Goal: Task Accomplishment & Management: Complete application form

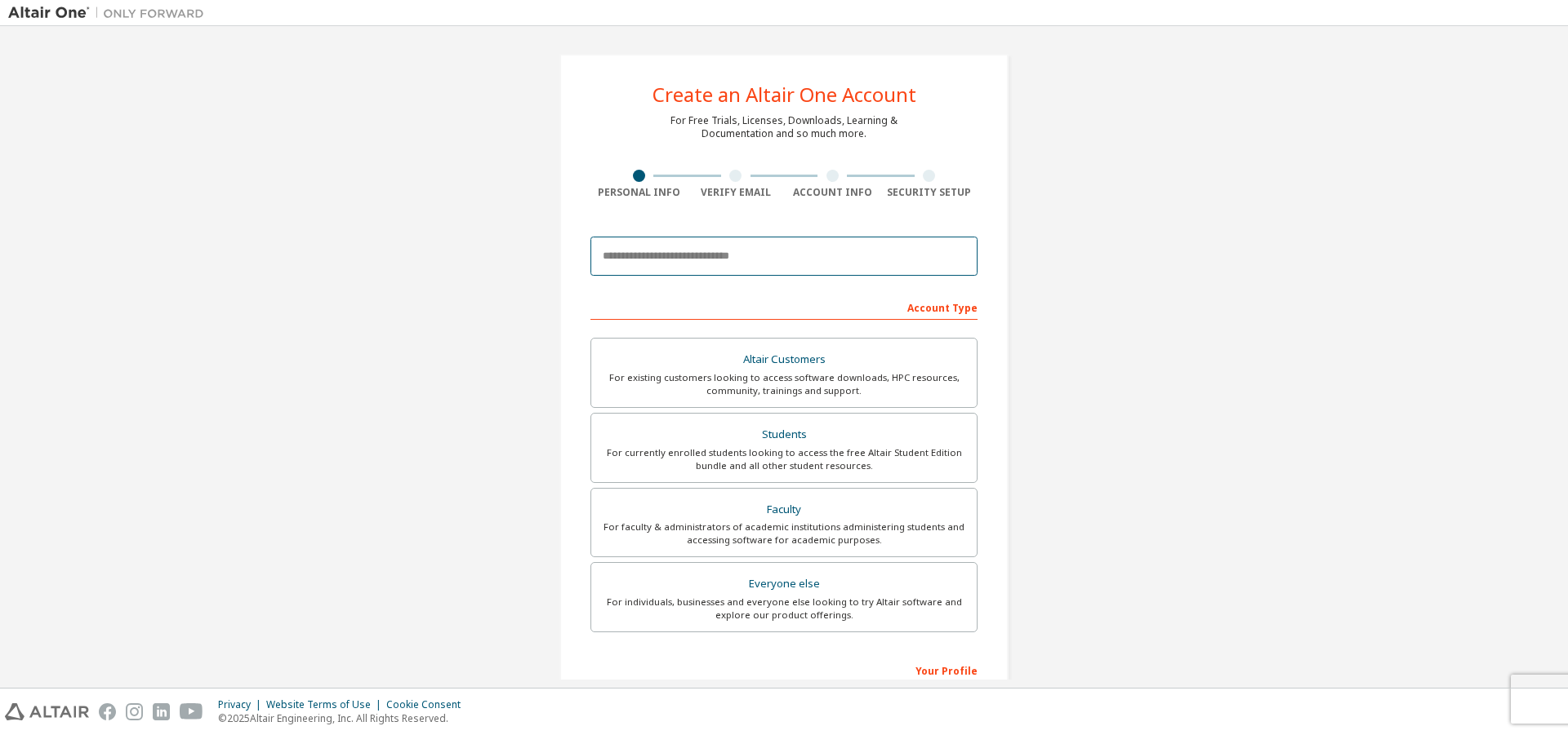
click at [712, 259] on input "email" at bounding box center [784, 256] width 387 height 39
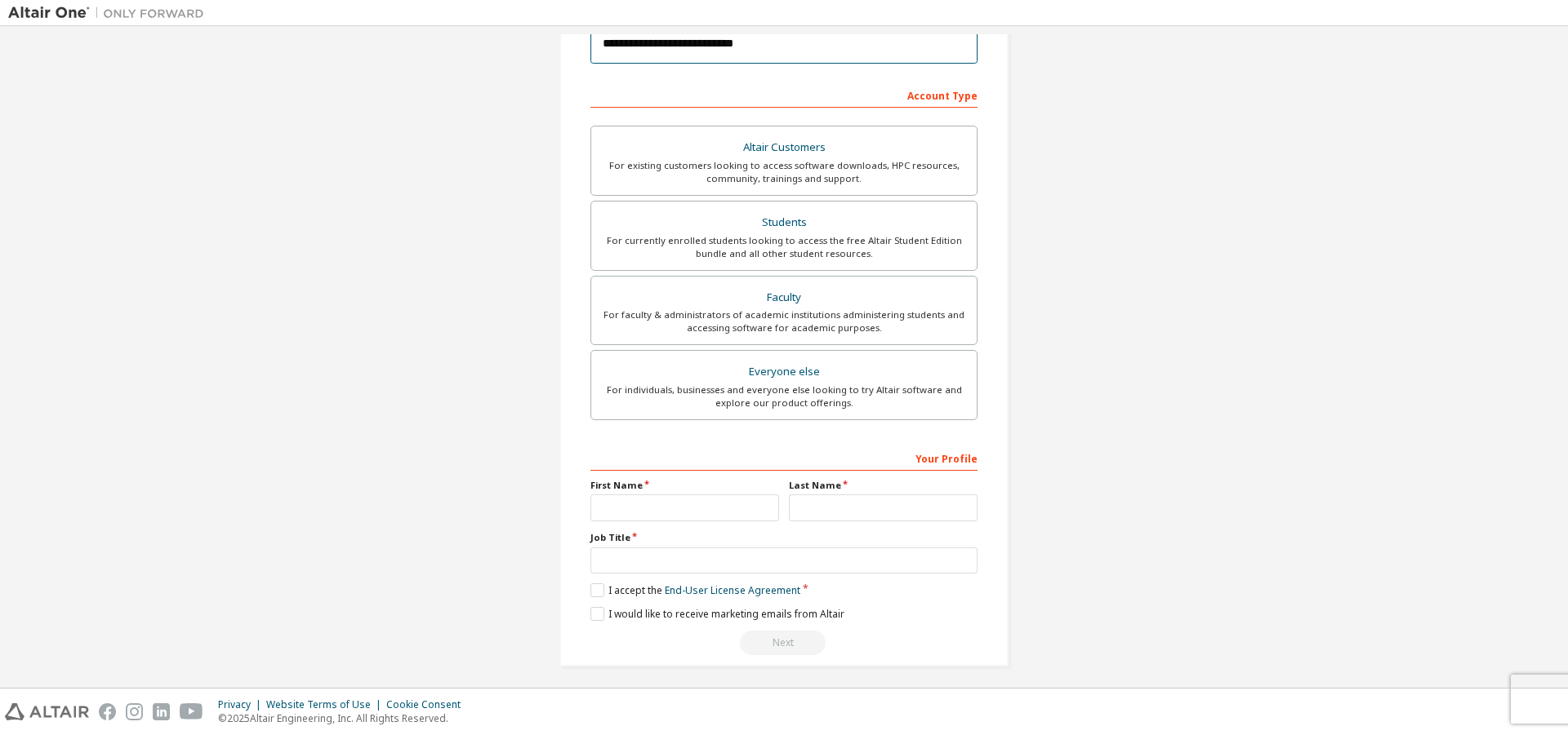
scroll to position [219, 0]
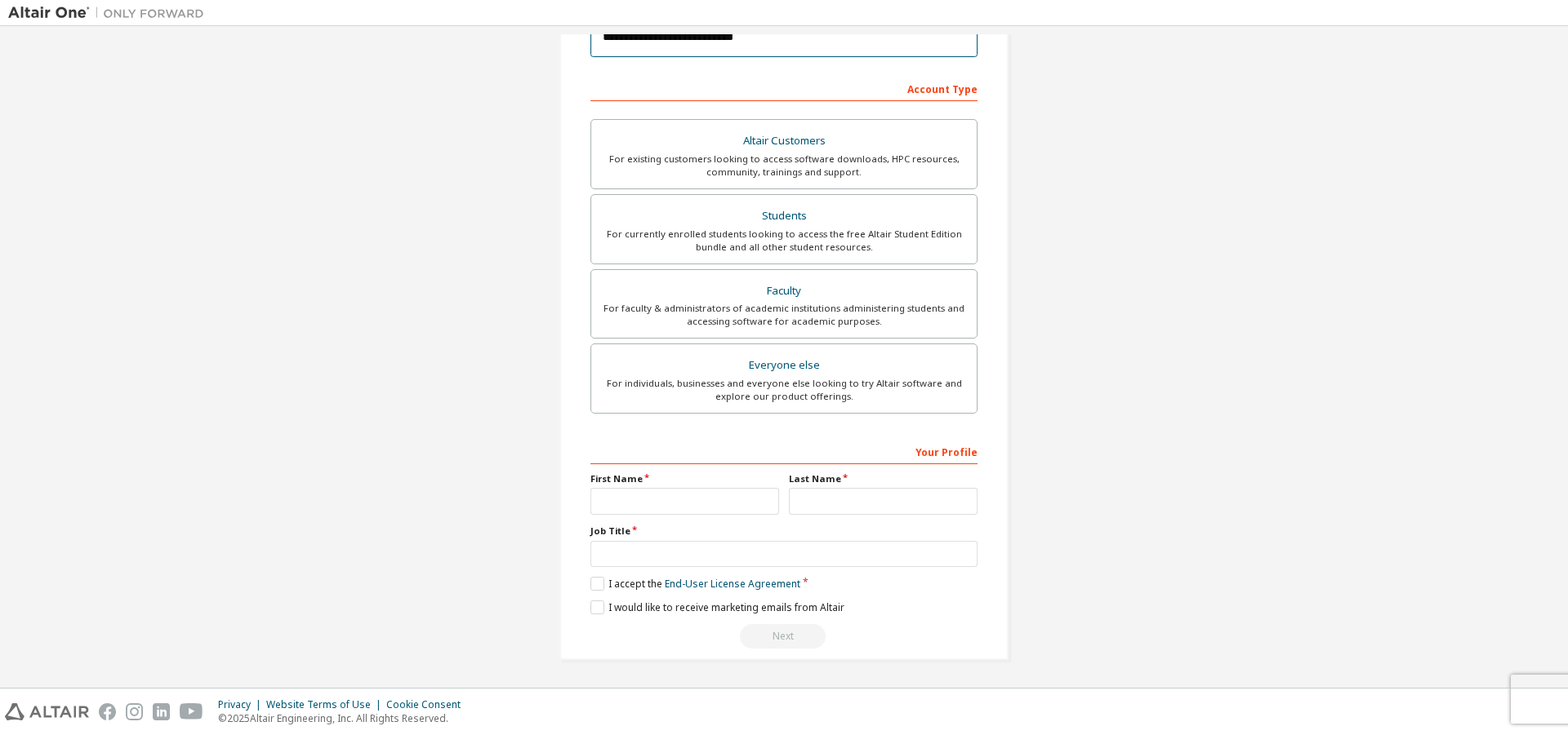
type input "**********"
click at [690, 508] on input "text" at bounding box center [685, 501] width 188 height 27
type input "*"
type input "*******"
click at [826, 511] on input "text" at bounding box center [883, 501] width 188 height 27
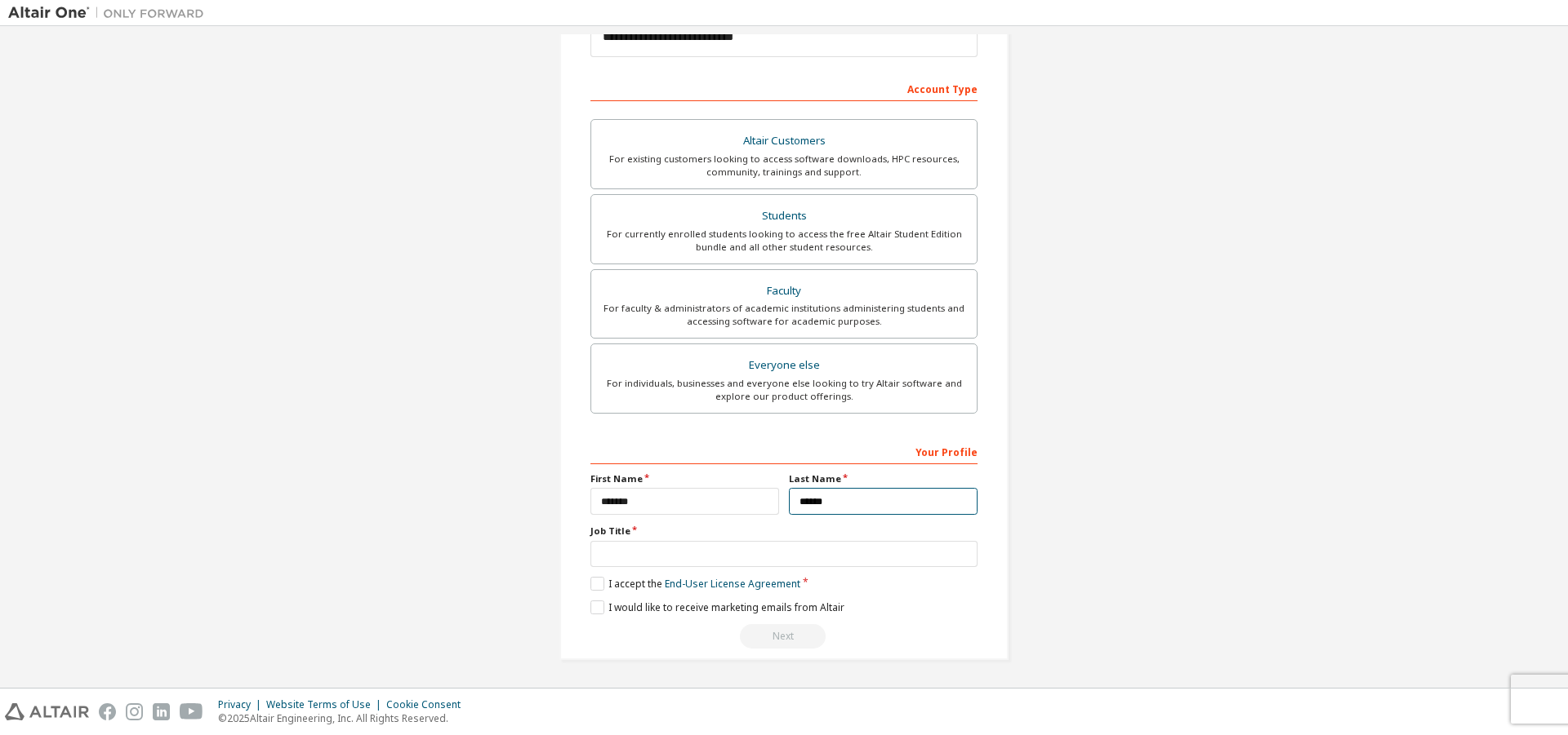
scroll to position [137, 0]
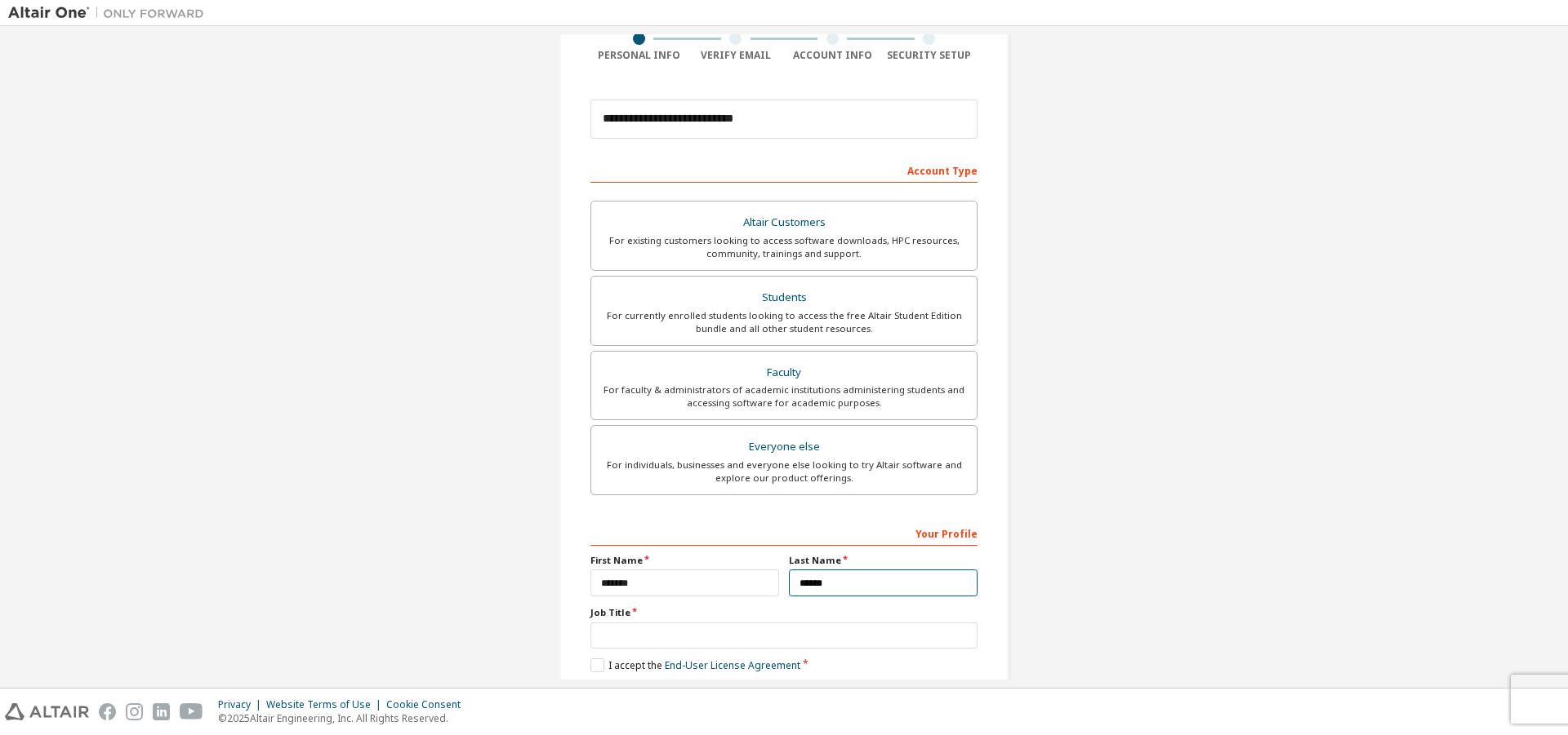
type input "******"
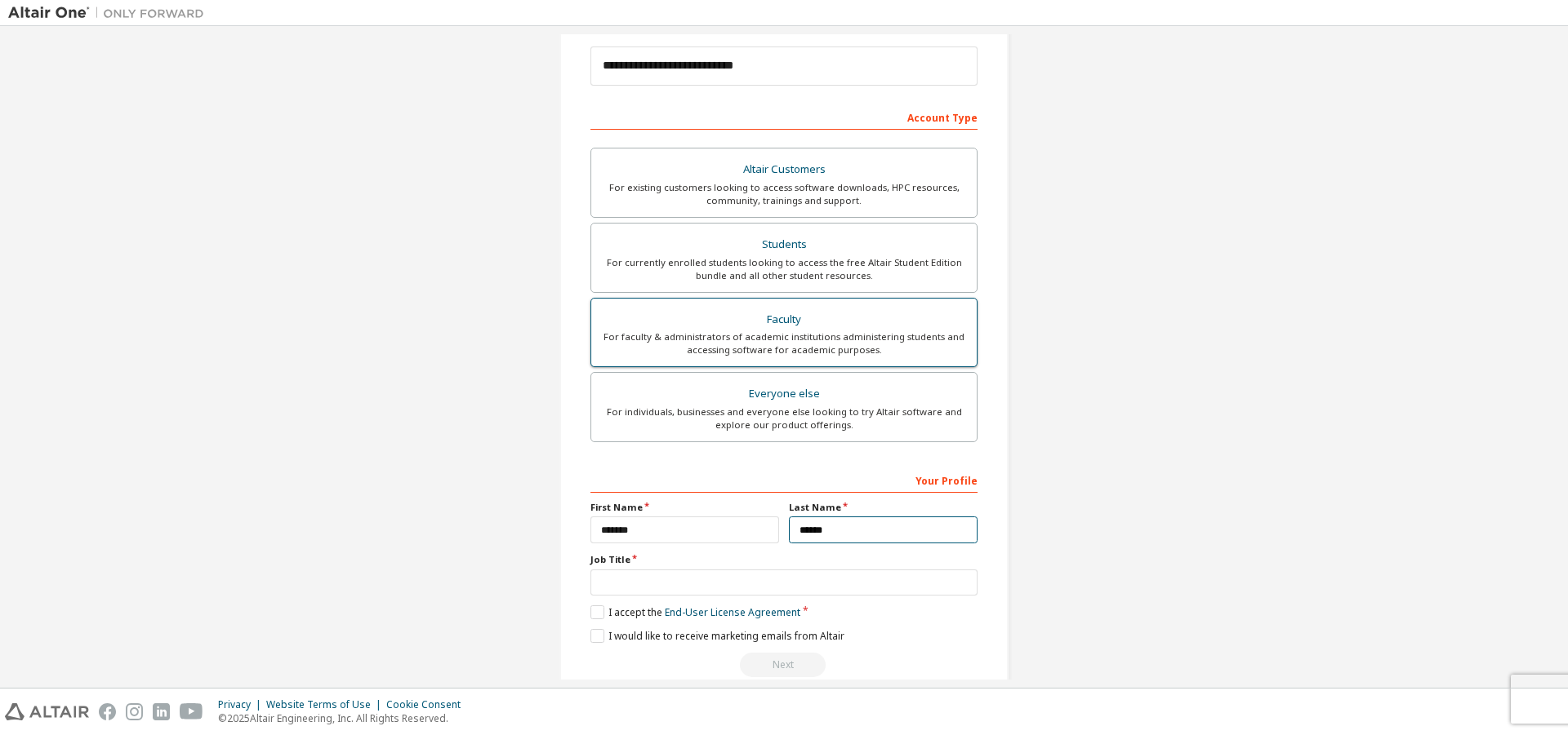
scroll to position [219, 0]
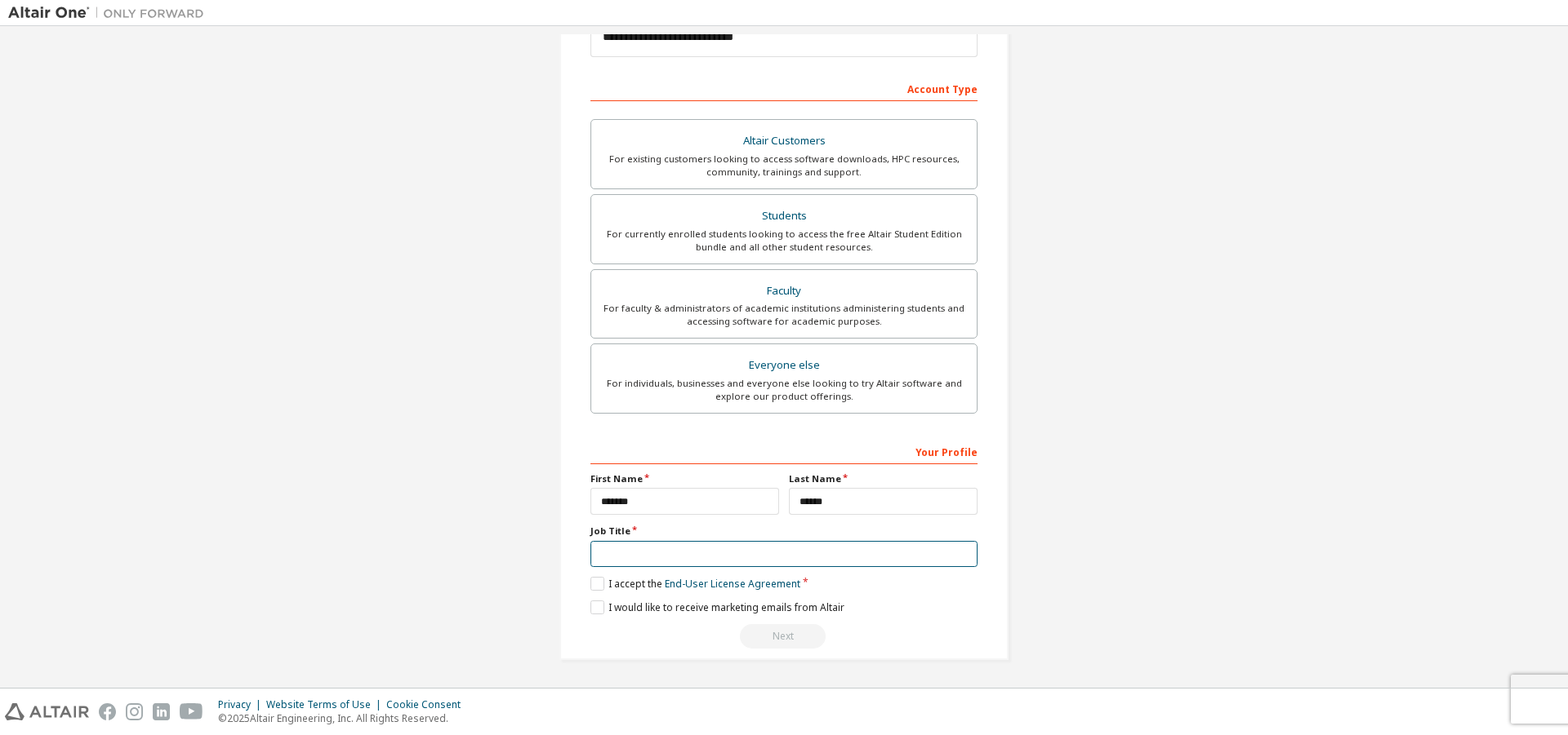
click at [735, 562] on input "text" at bounding box center [784, 555] width 387 height 27
drag, startPoint x: 588, startPoint y: 527, endPoint x: 626, endPoint y: 533, distance: 38.5
click at [626, 533] on label "Job Title" at bounding box center [784, 530] width 387 height 13
click at [626, 545] on input "text" at bounding box center [784, 555] width 387 height 27
drag, startPoint x: 624, startPoint y: 534, endPoint x: 545, endPoint y: 533, distance: 79.0
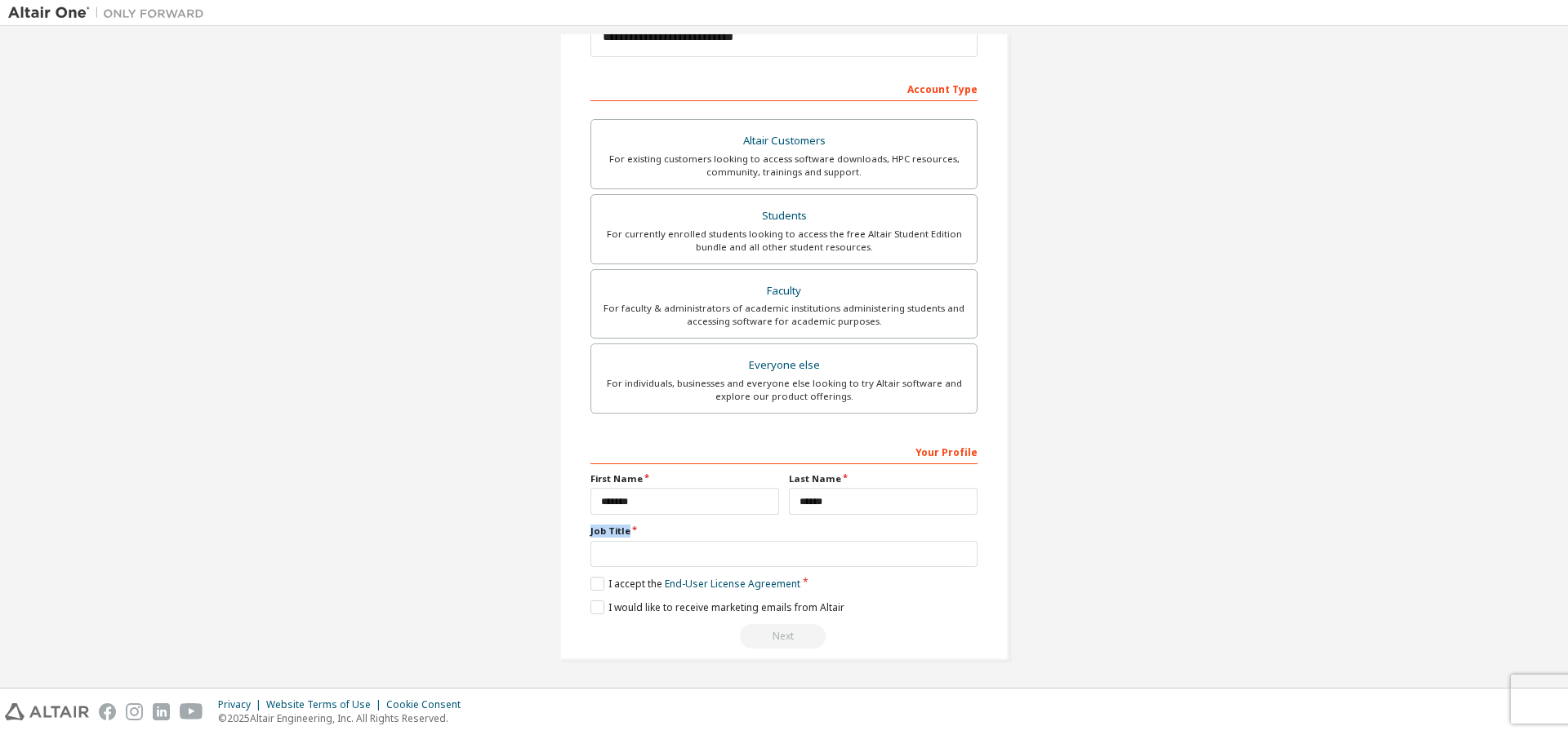
click at [545, 533] on div "**********" at bounding box center [783, 247] width 488 height 864
click at [641, 552] on input "text" at bounding box center [784, 555] width 387 height 27
type input "*"
type input "*****"
click at [592, 581] on label "I accept the End-User License Agreement" at bounding box center [696, 584] width 210 height 14
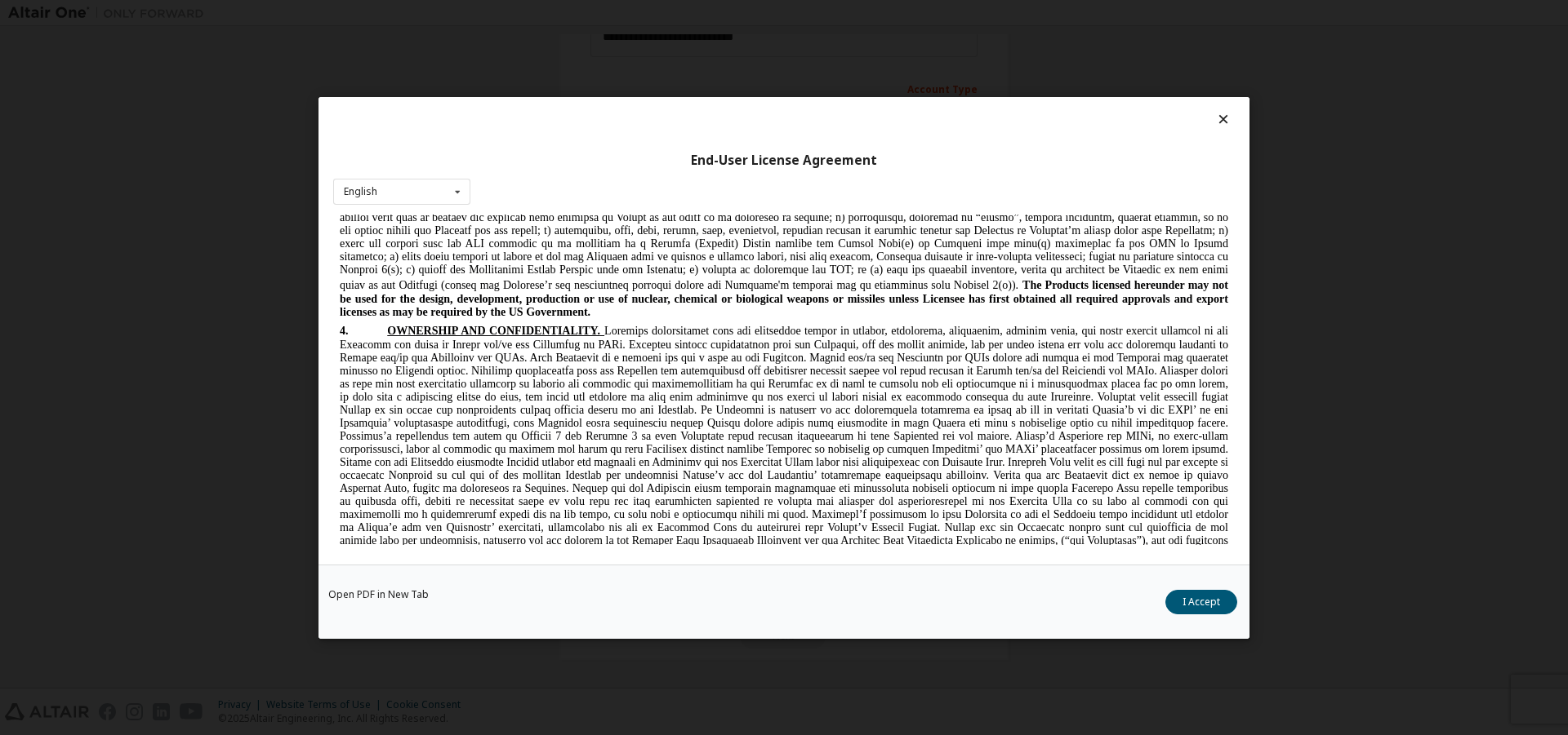
scroll to position [1714, 0]
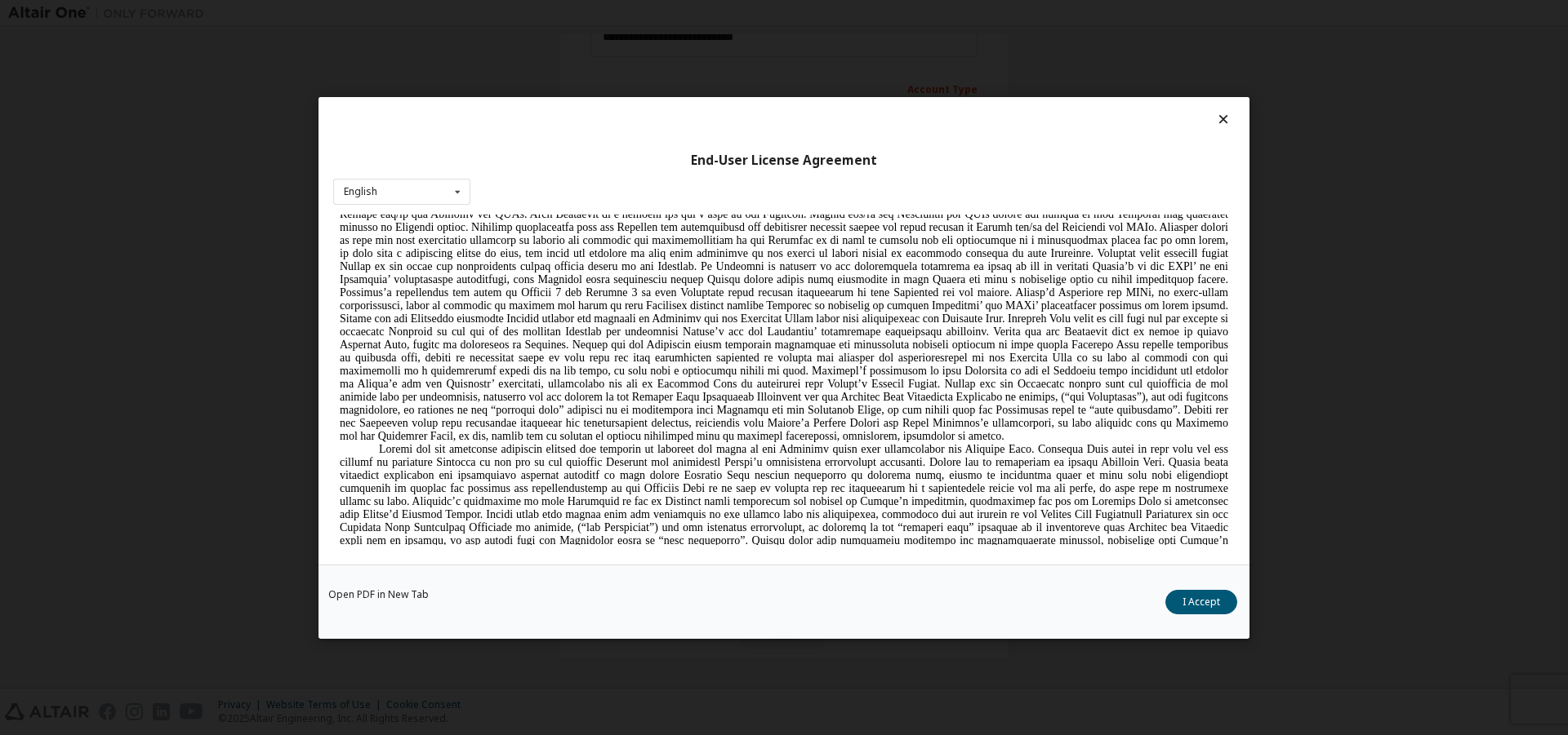
click at [1229, 123] on icon at bounding box center [1225, 118] width 17 height 15
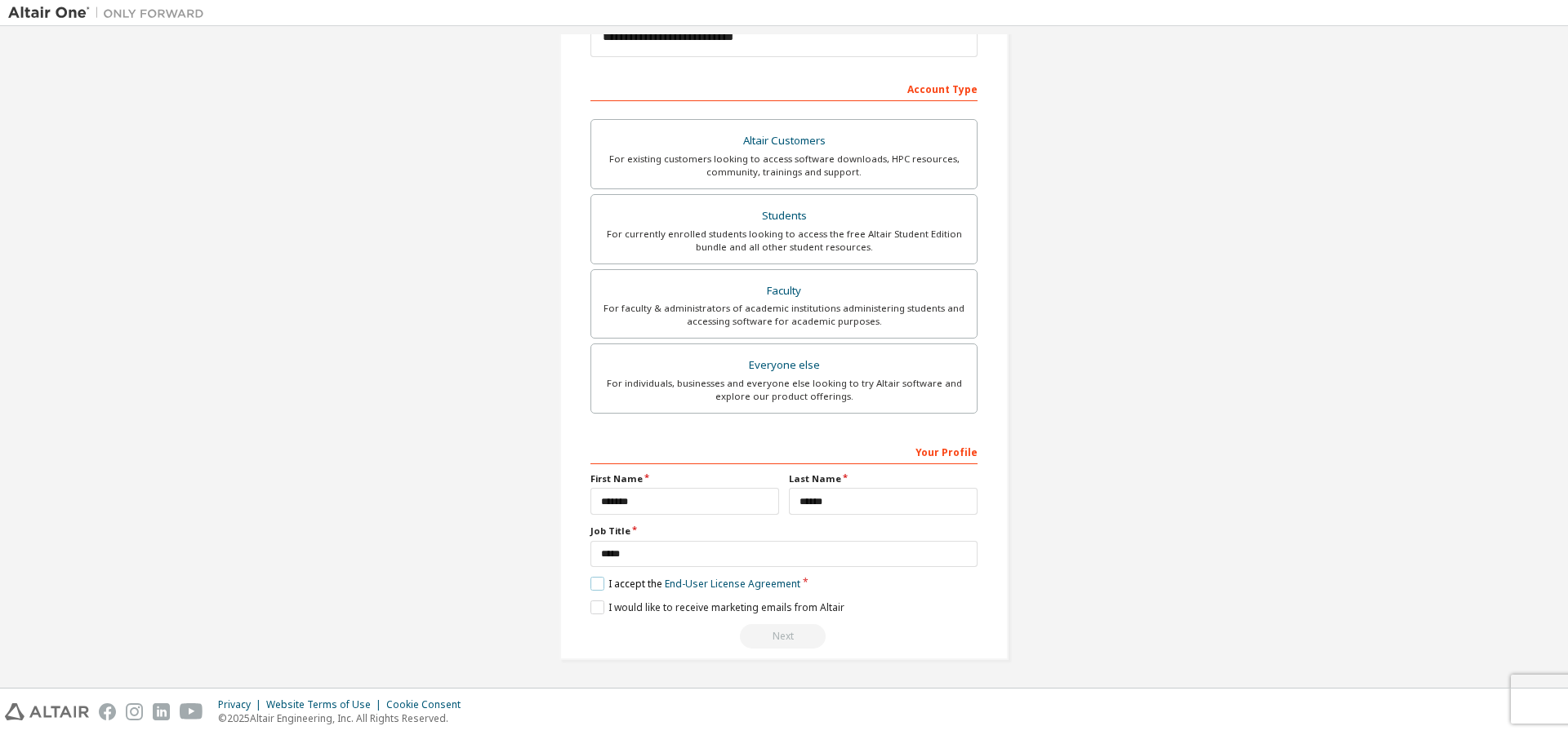
click at [591, 588] on label "I accept the End-User License Agreement" at bounding box center [696, 584] width 210 height 14
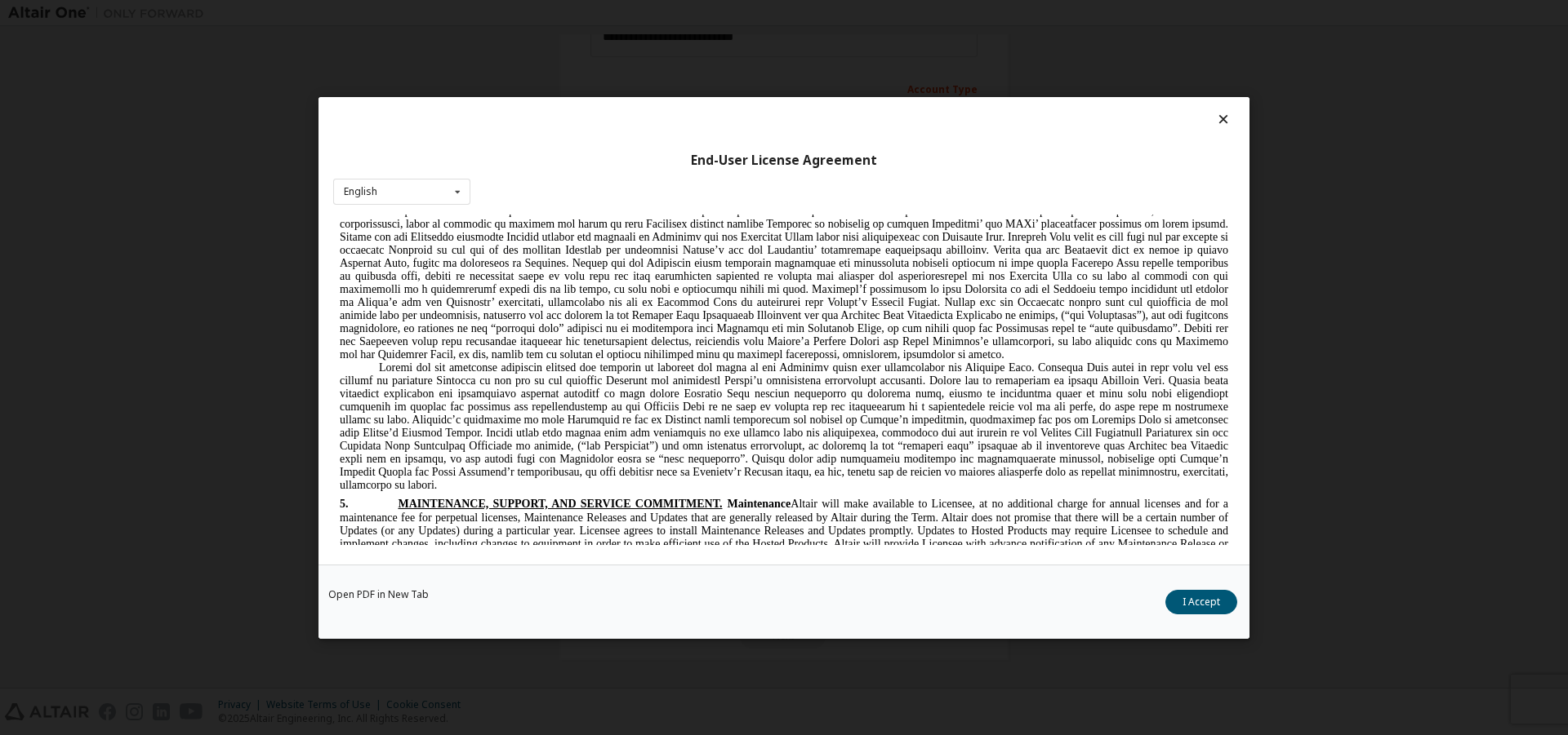
scroll to position [2041, 0]
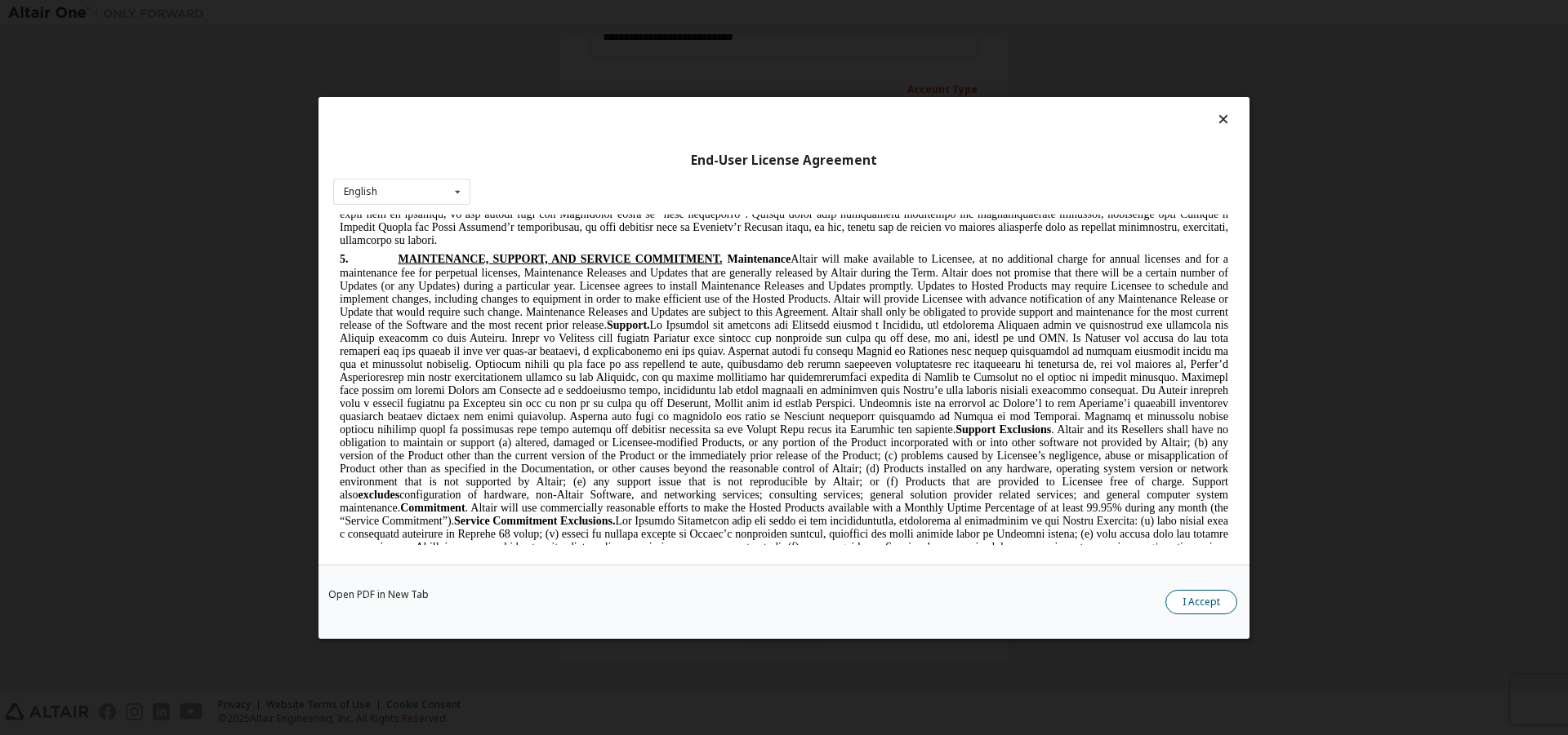
click at [1203, 600] on button "I Accept" at bounding box center [1201, 601] width 72 height 24
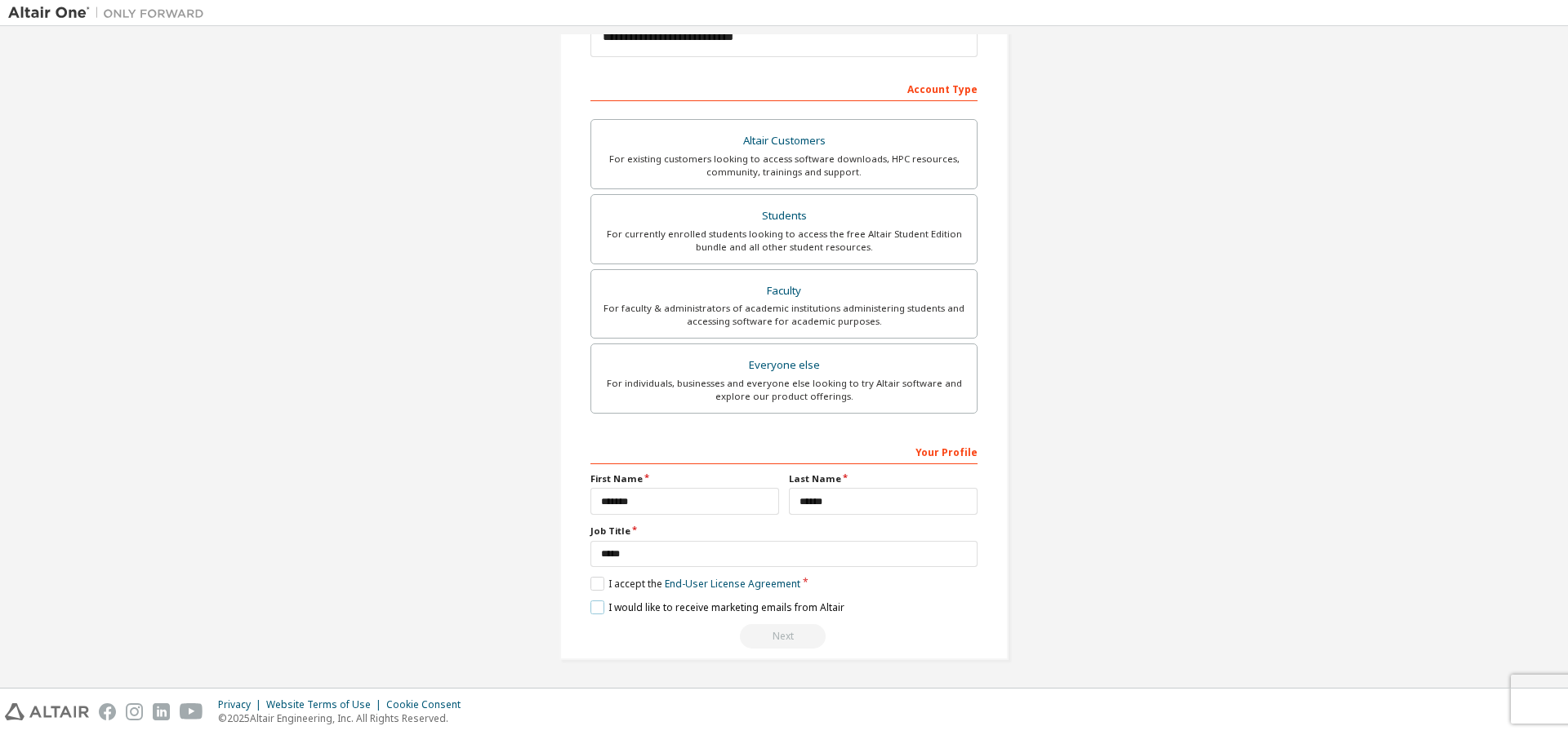
click at [591, 608] on label "I would like to receive marketing emails from Altair" at bounding box center [718, 608] width 254 height 14
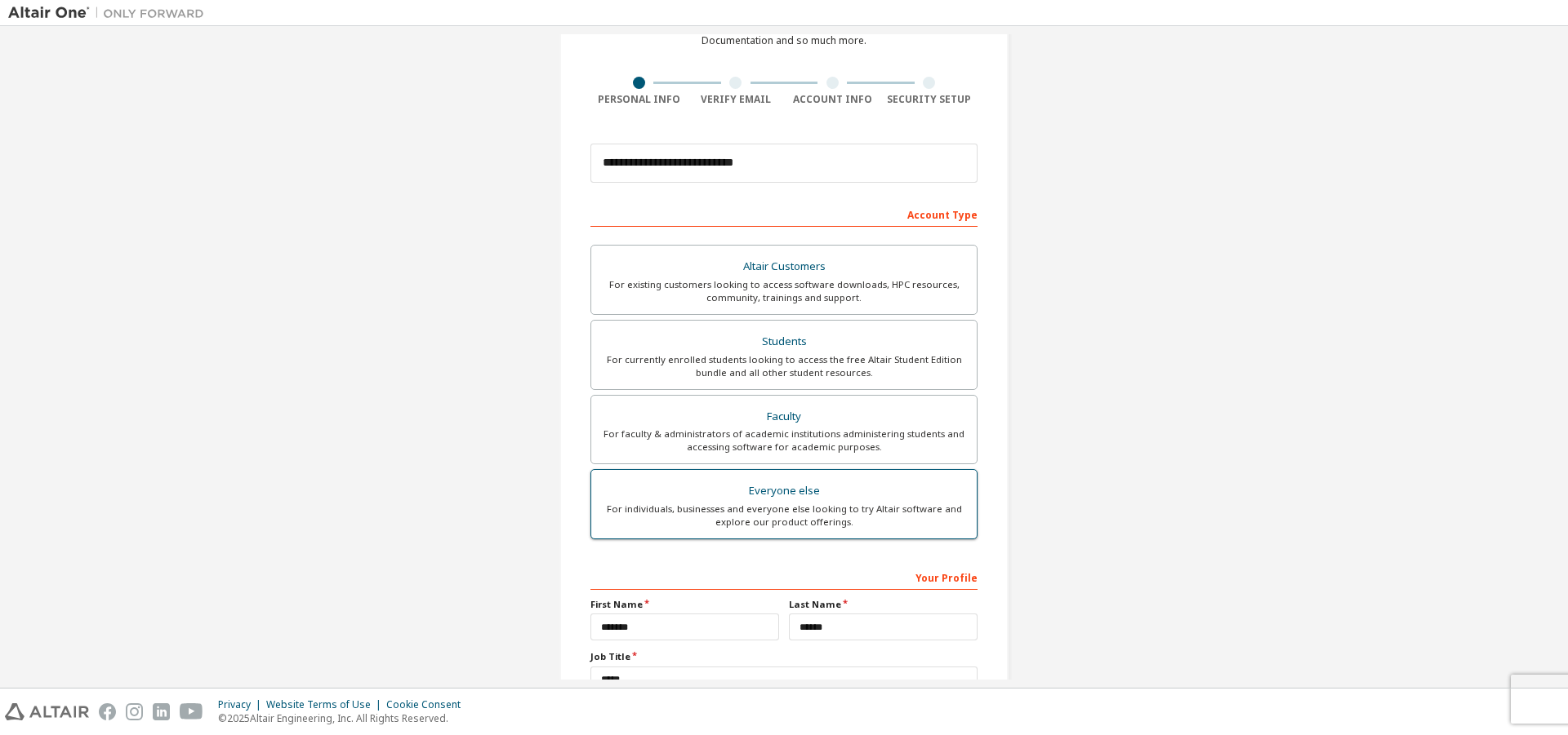
scroll to position [219, 0]
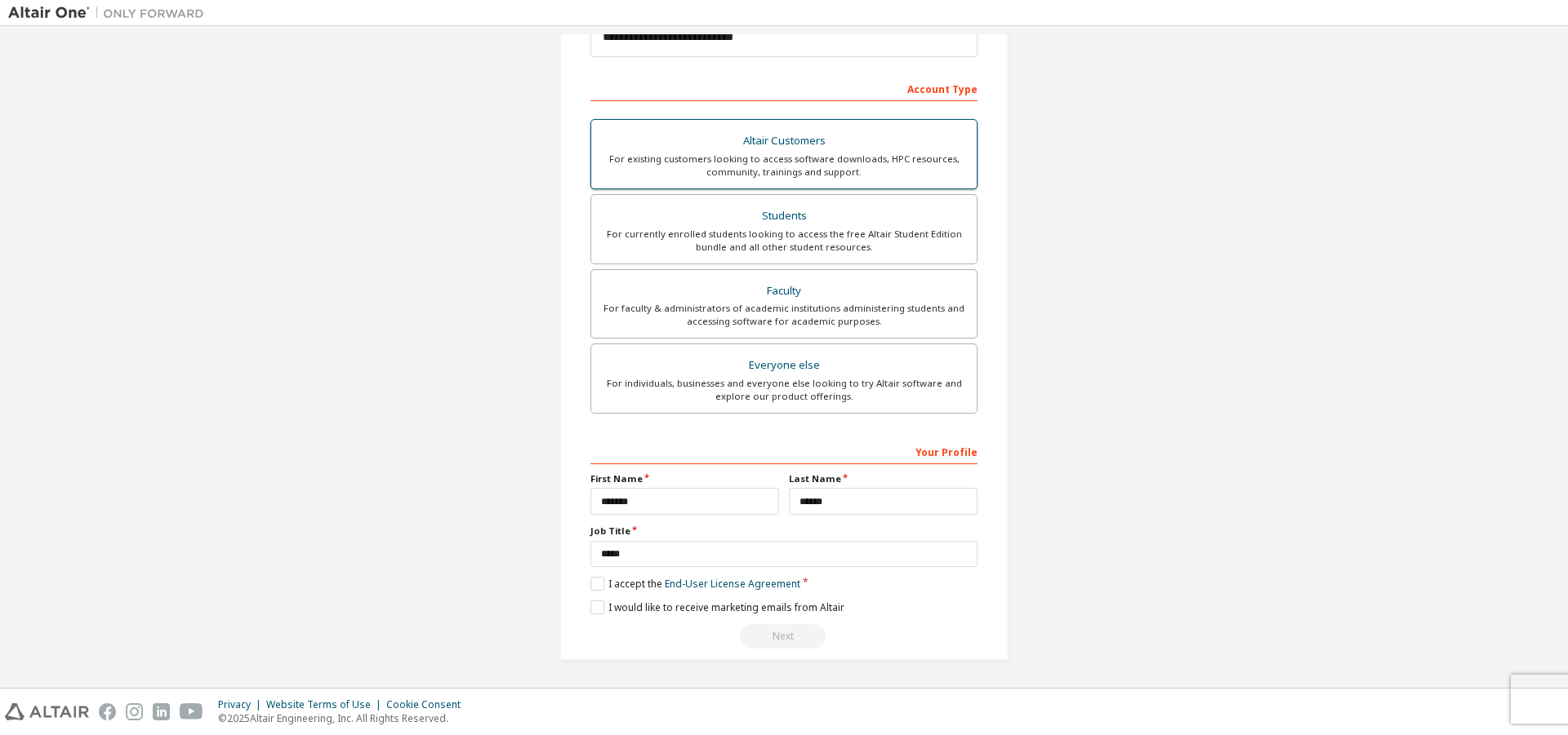
click at [708, 146] on div "Altair Customers" at bounding box center [784, 142] width 366 height 23
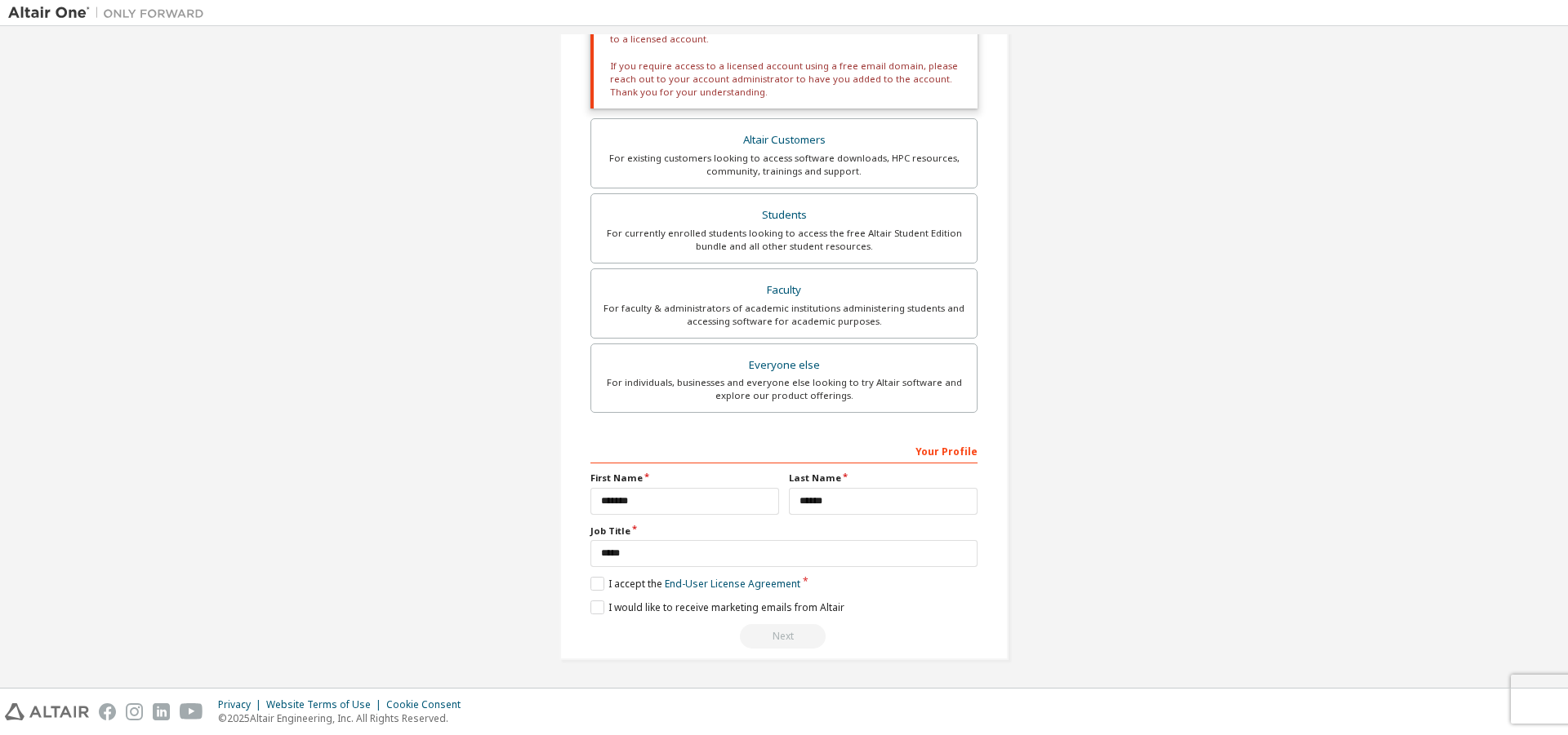
scroll to position [96, 0]
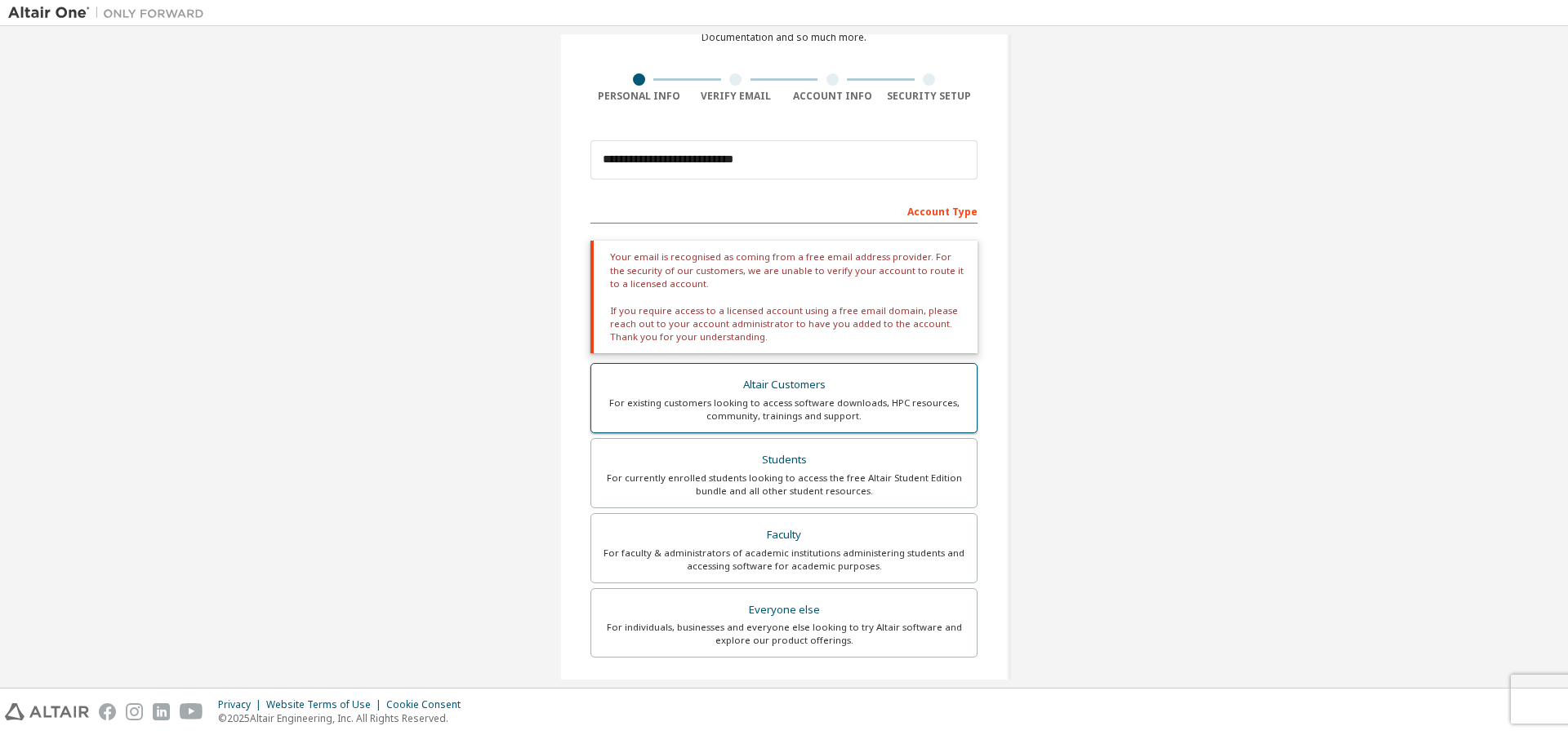
click at [789, 411] on div "For existing customers looking to access software downloads, HPC resources, com…" at bounding box center [784, 409] width 366 height 26
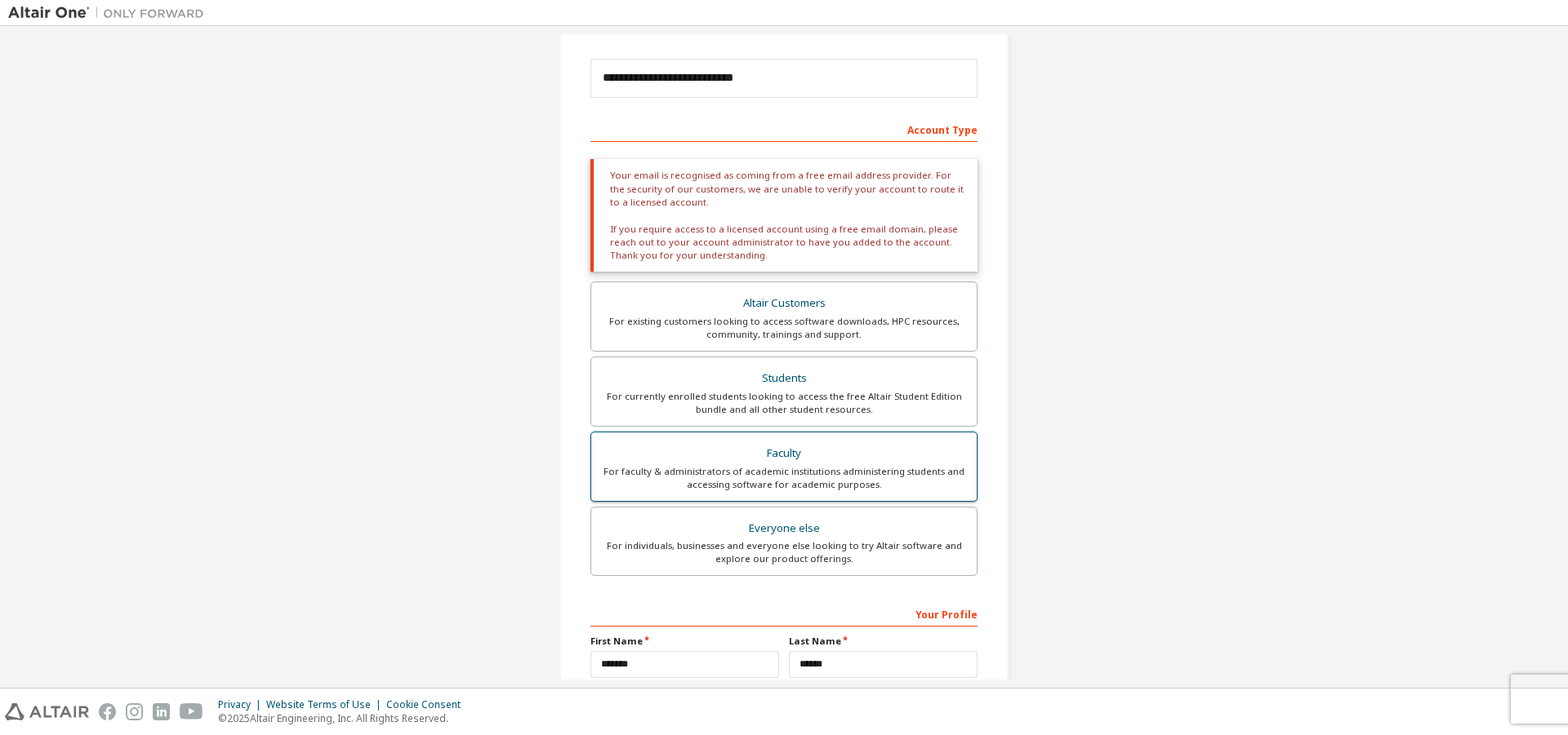
scroll to position [341, 0]
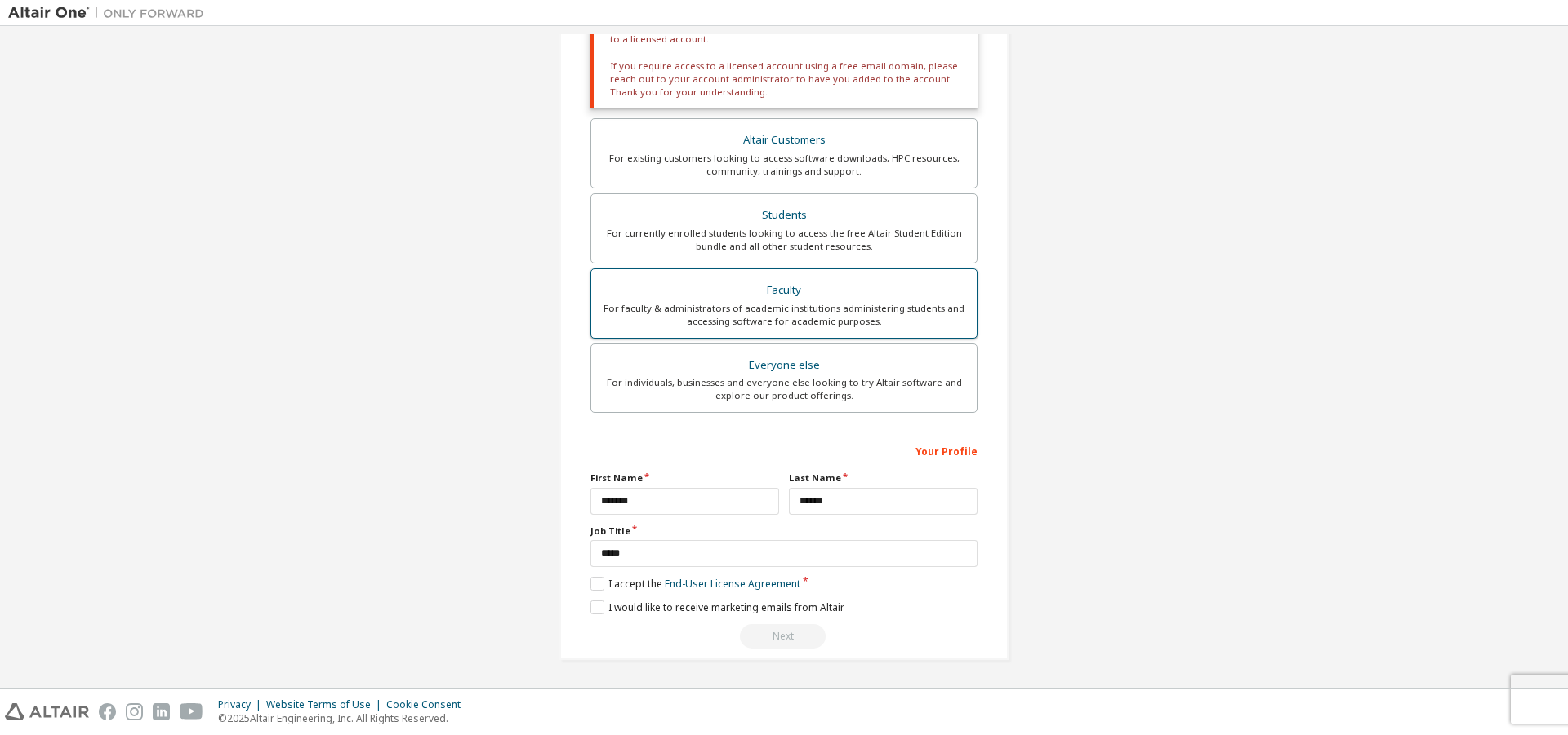
click at [805, 275] on label "Faculty For faculty & administrators of academic institutions administering stu…" at bounding box center [784, 304] width 387 height 70
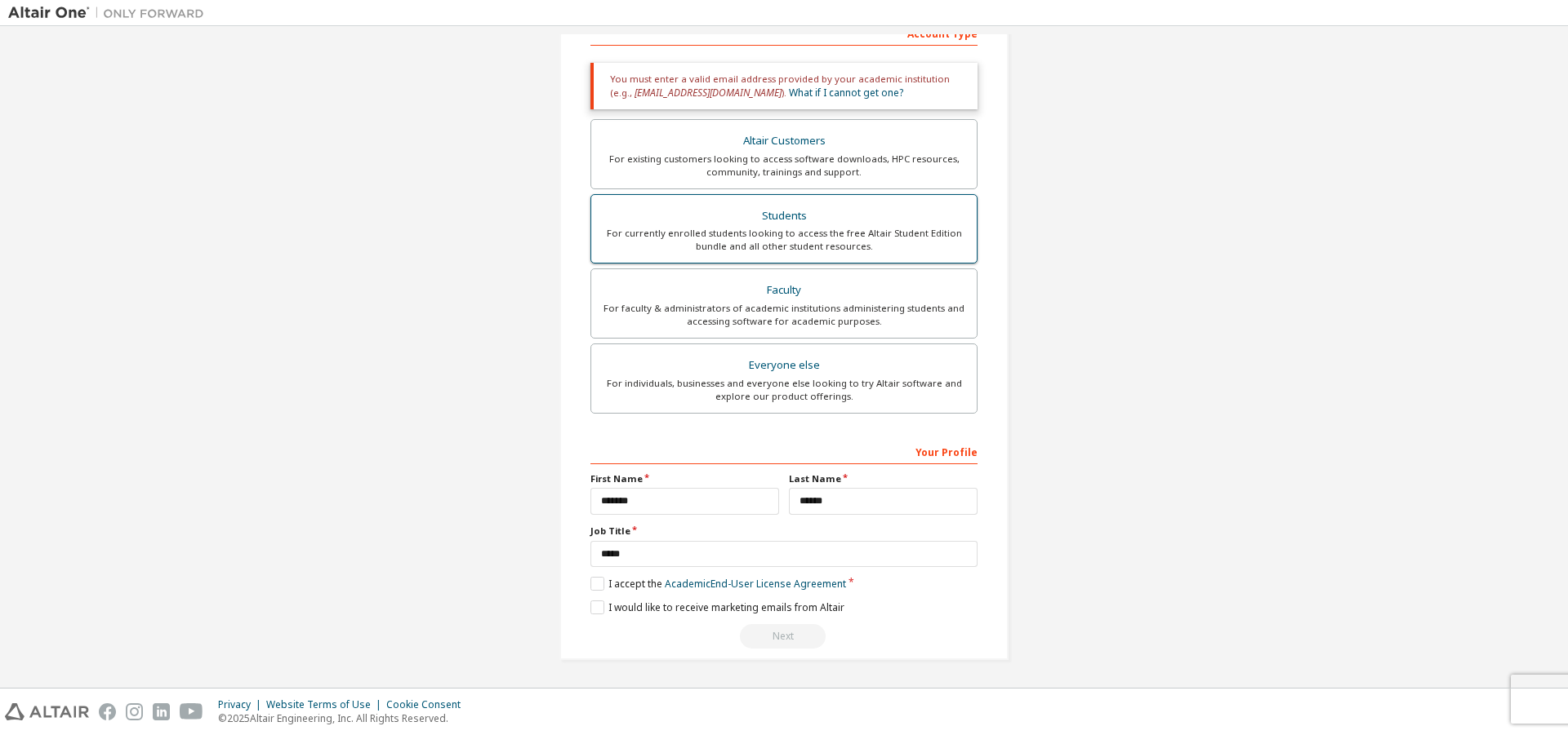
click at [814, 229] on div "For currently enrolled students looking to access the free Altair Student Editi…" at bounding box center [784, 240] width 366 height 26
click at [823, 343] on label "Everyone else For individuals, businesses and everyone else looking to try Alta…" at bounding box center [784, 378] width 387 height 70
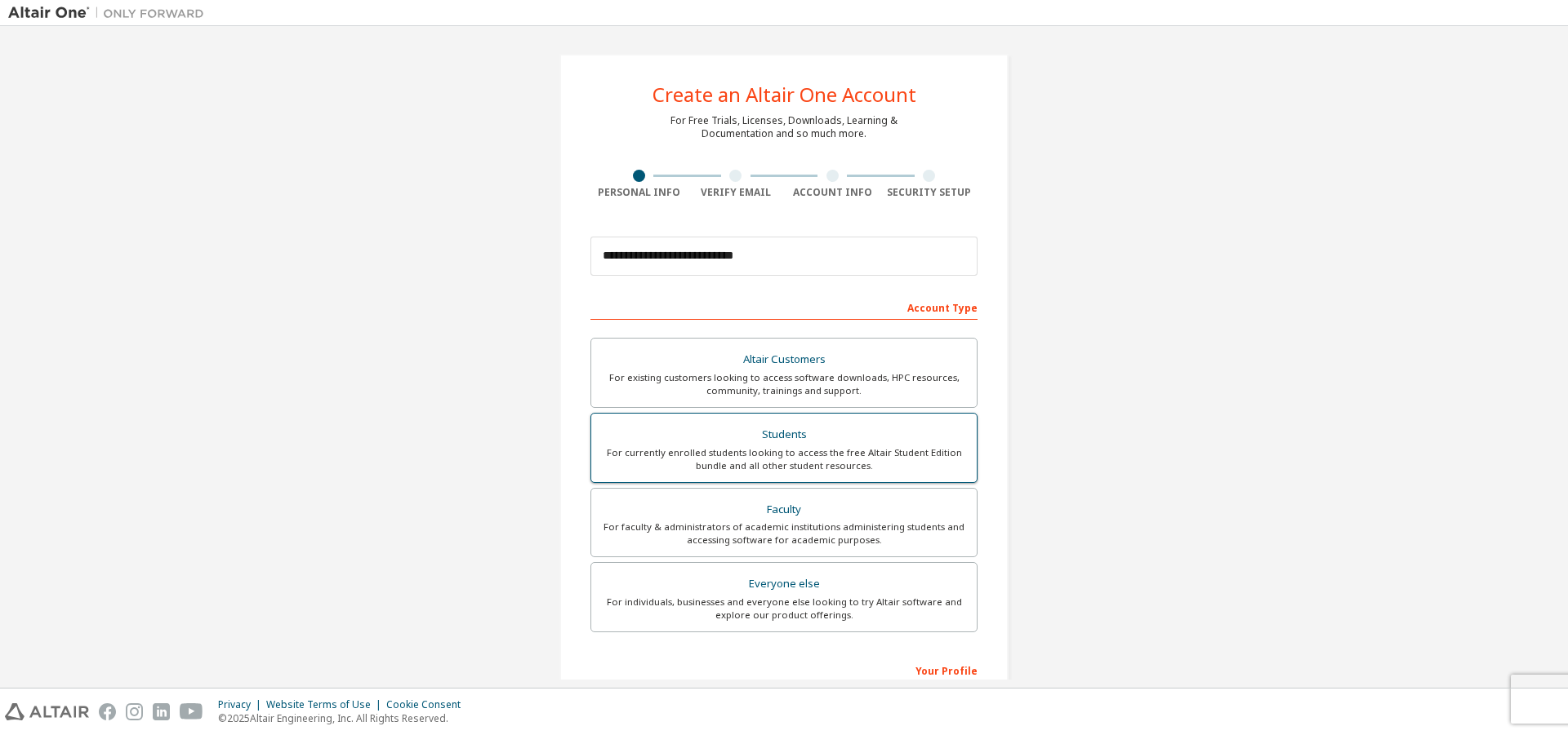
scroll to position [219, 0]
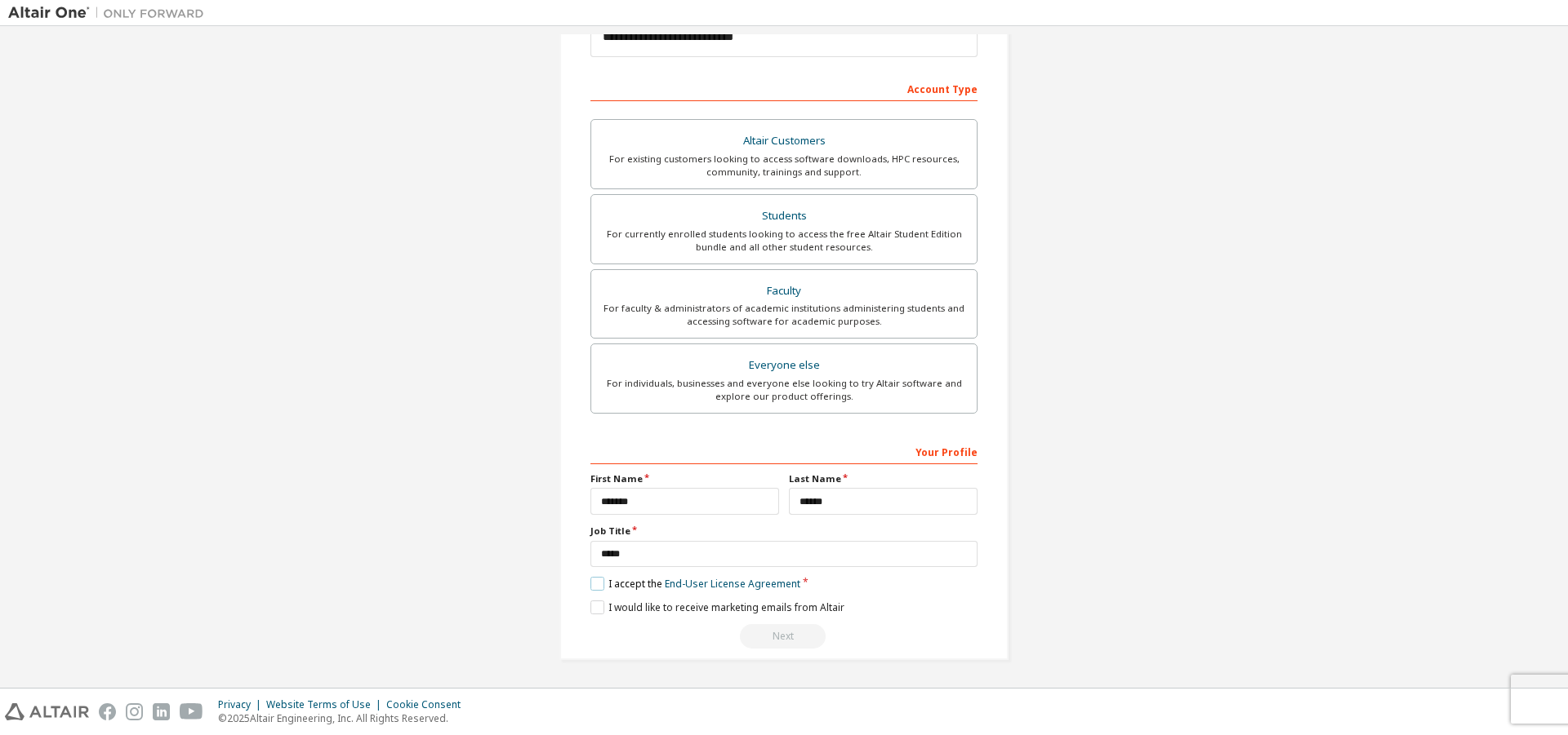
click at [591, 582] on label "I accept the End-User License Agreement" at bounding box center [696, 584] width 210 height 14
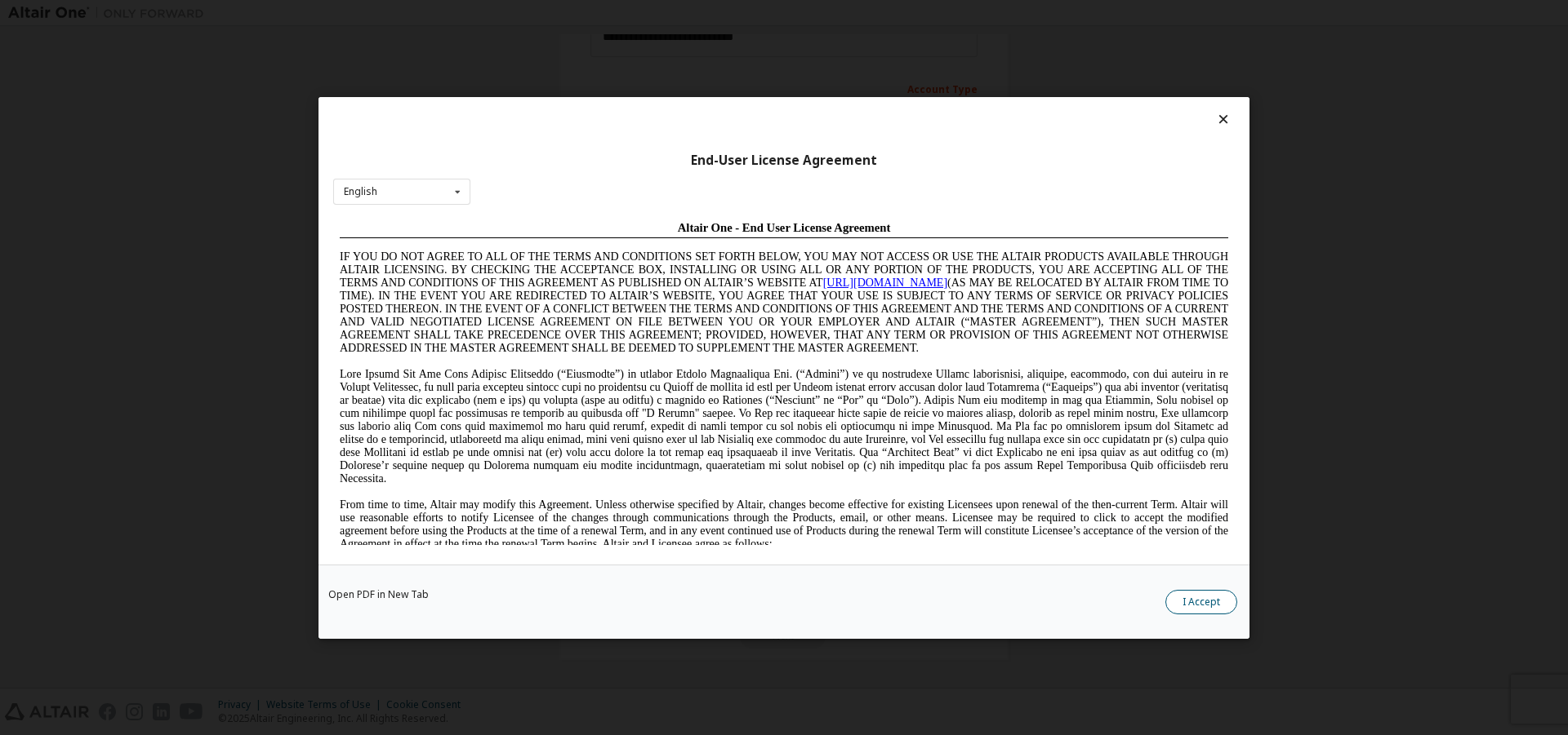
scroll to position [0, 0]
click at [1204, 601] on button "I Accept" at bounding box center [1201, 601] width 72 height 24
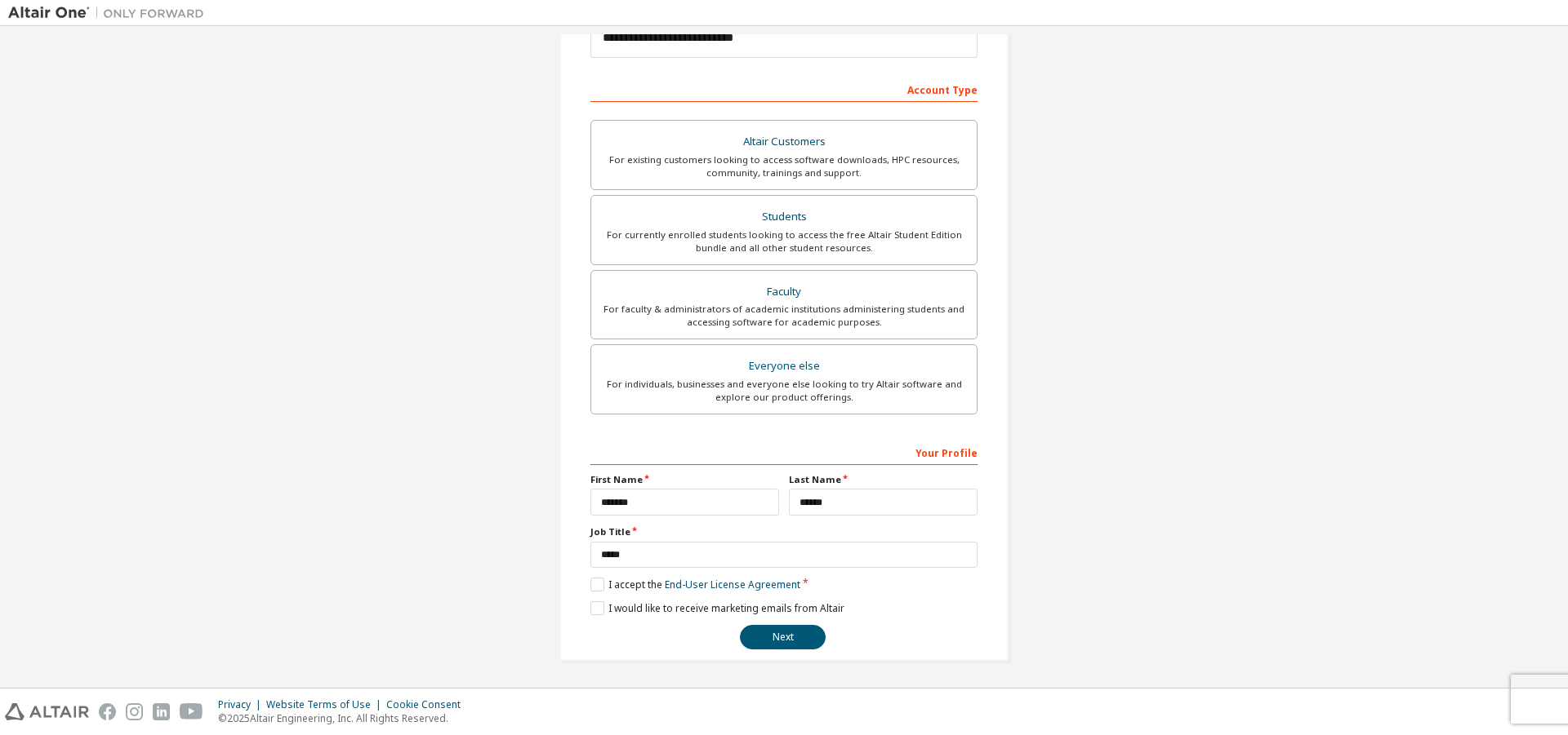
scroll to position [219, 0]
click at [793, 641] on button "Next" at bounding box center [783, 636] width 85 height 24
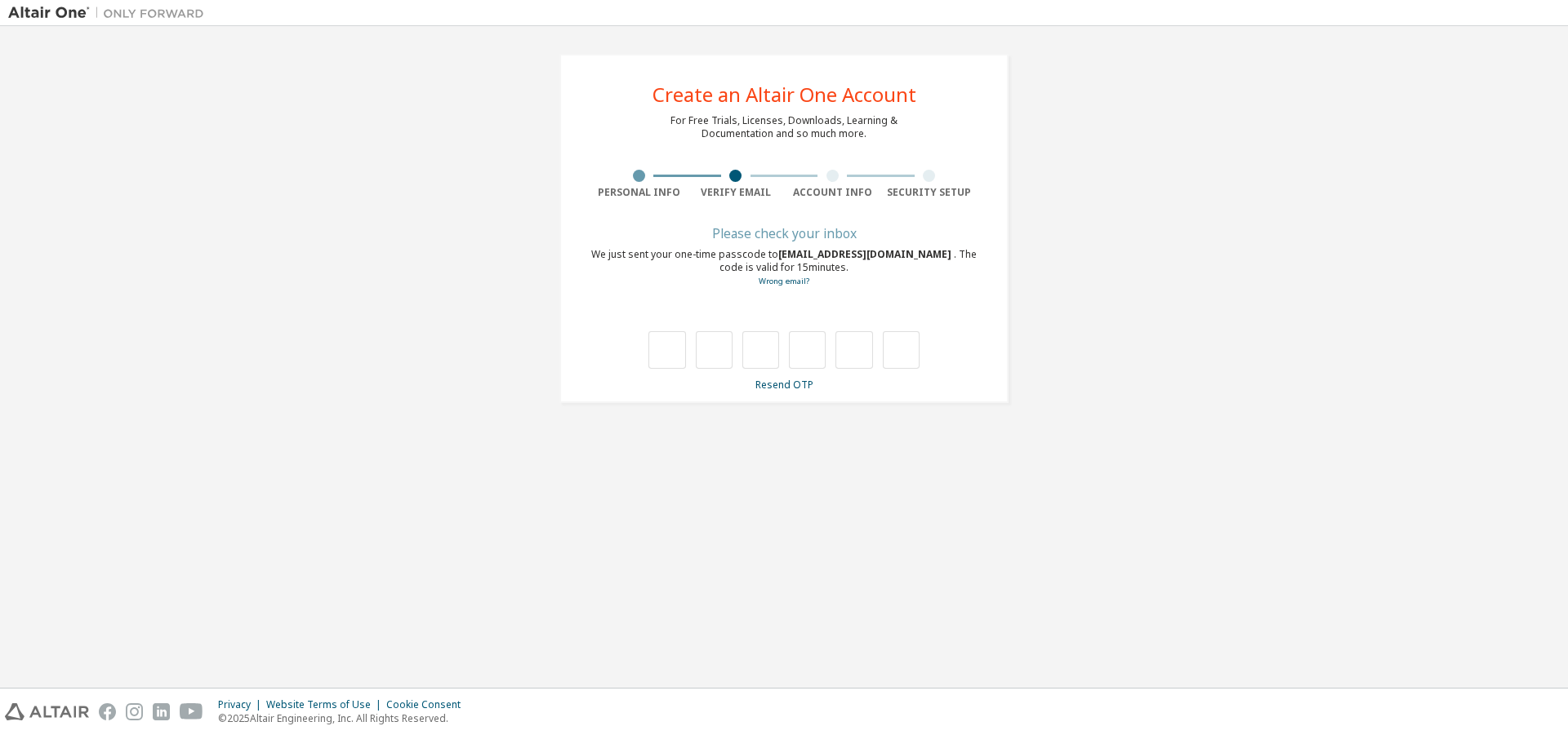
type input "*"
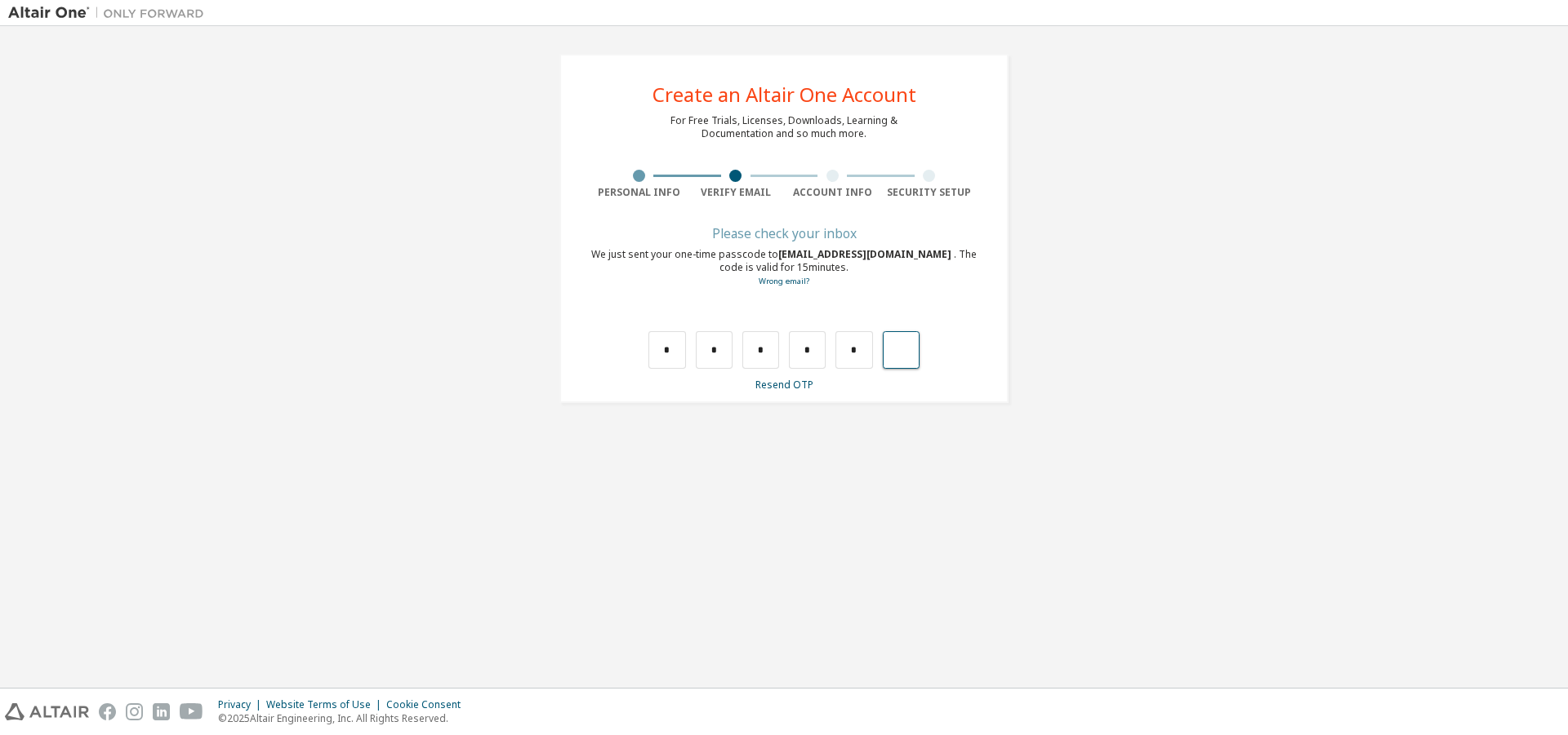
type input "*"
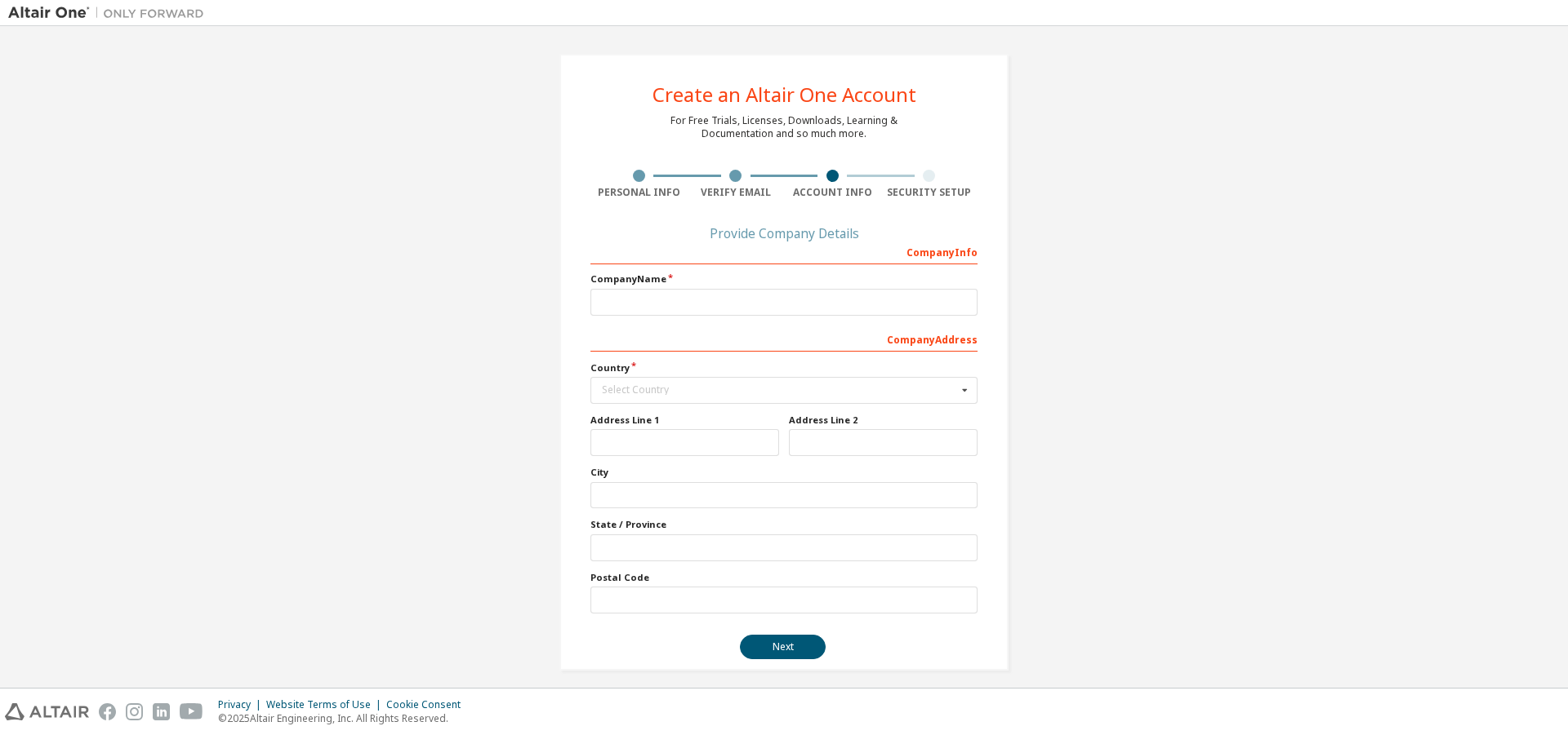
scroll to position [11, 0]
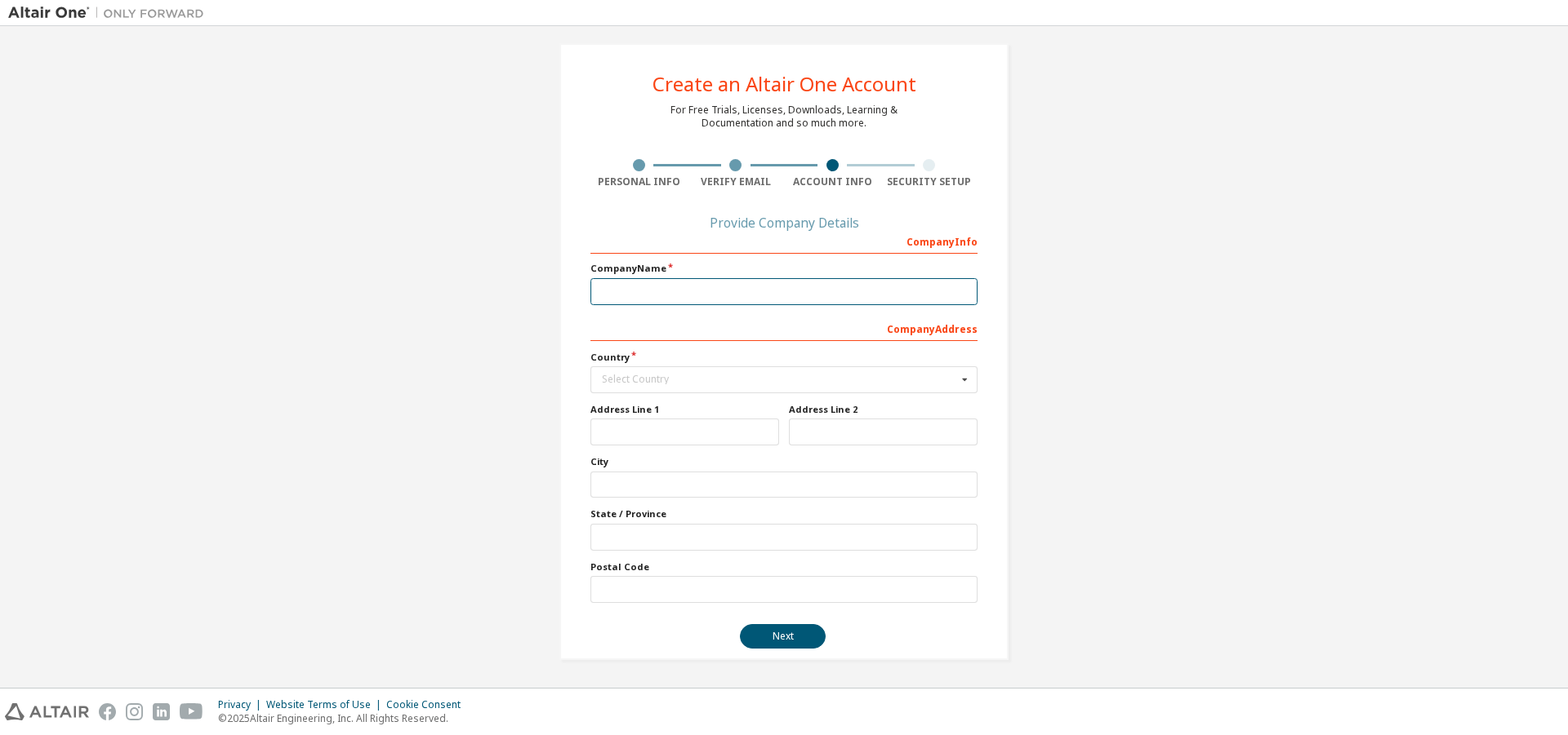
click at [824, 303] on input "text" at bounding box center [784, 292] width 387 height 27
click at [813, 289] on input "text" at bounding box center [784, 292] width 387 height 27
click at [810, 295] on input "*" at bounding box center [784, 292] width 387 height 27
type input "*****"
click at [961, 380] on icon at bounding box center [964, 380] width 20 height 25
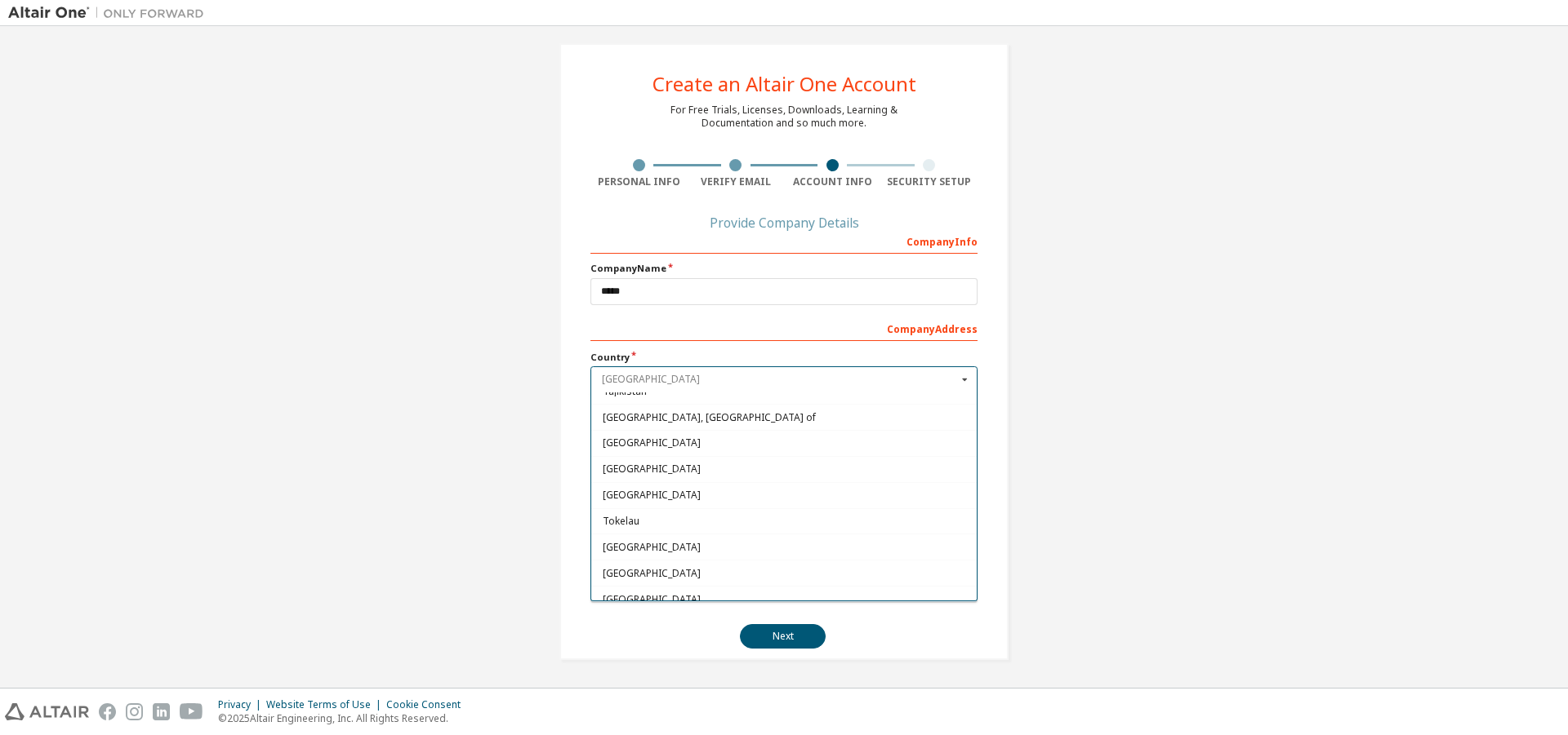
scroll to position [5433, 0]
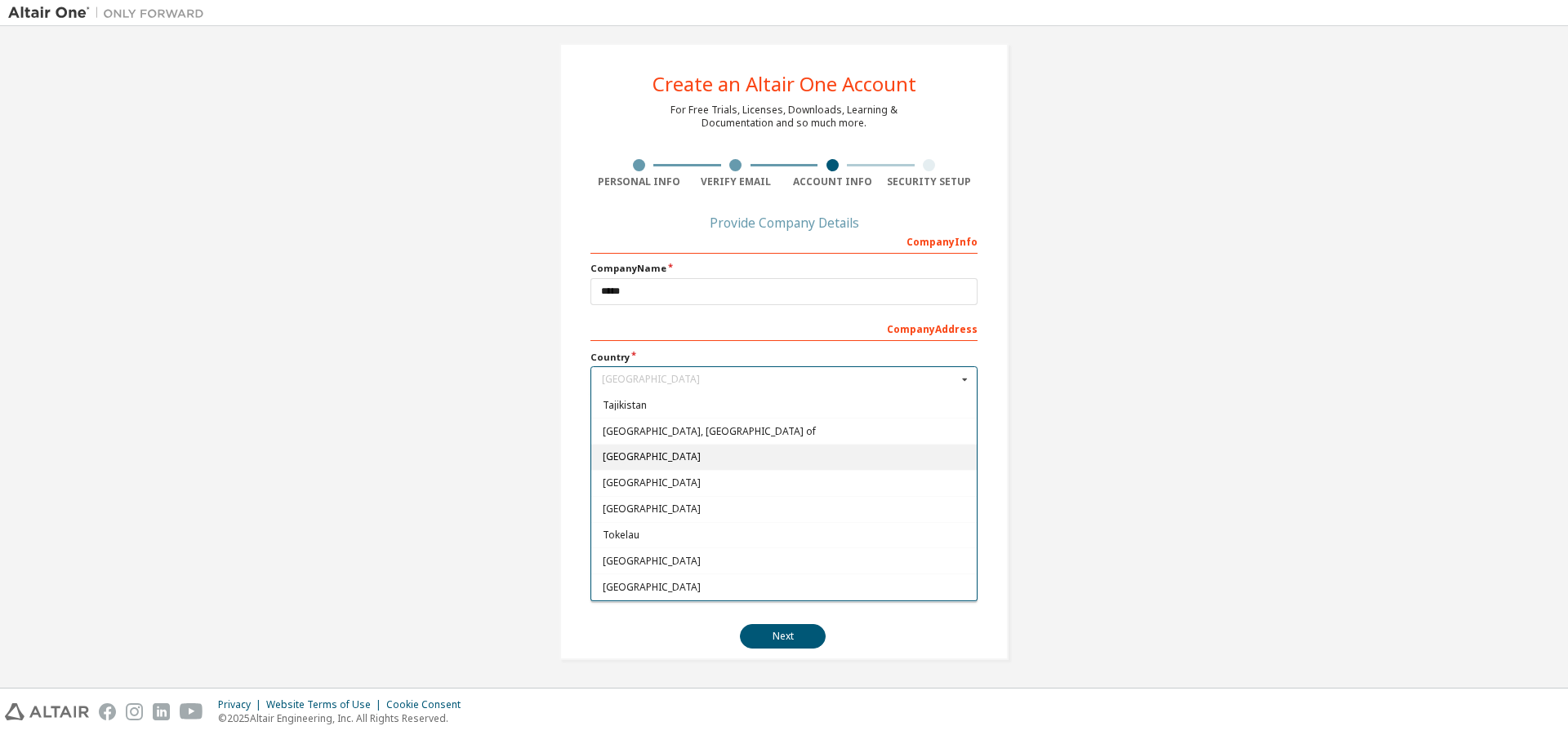
click at [741, 462] on span "[GEOGRAPHIC_DATA]" at bounding box center [784, 457] width 364 height 10
type input "***"
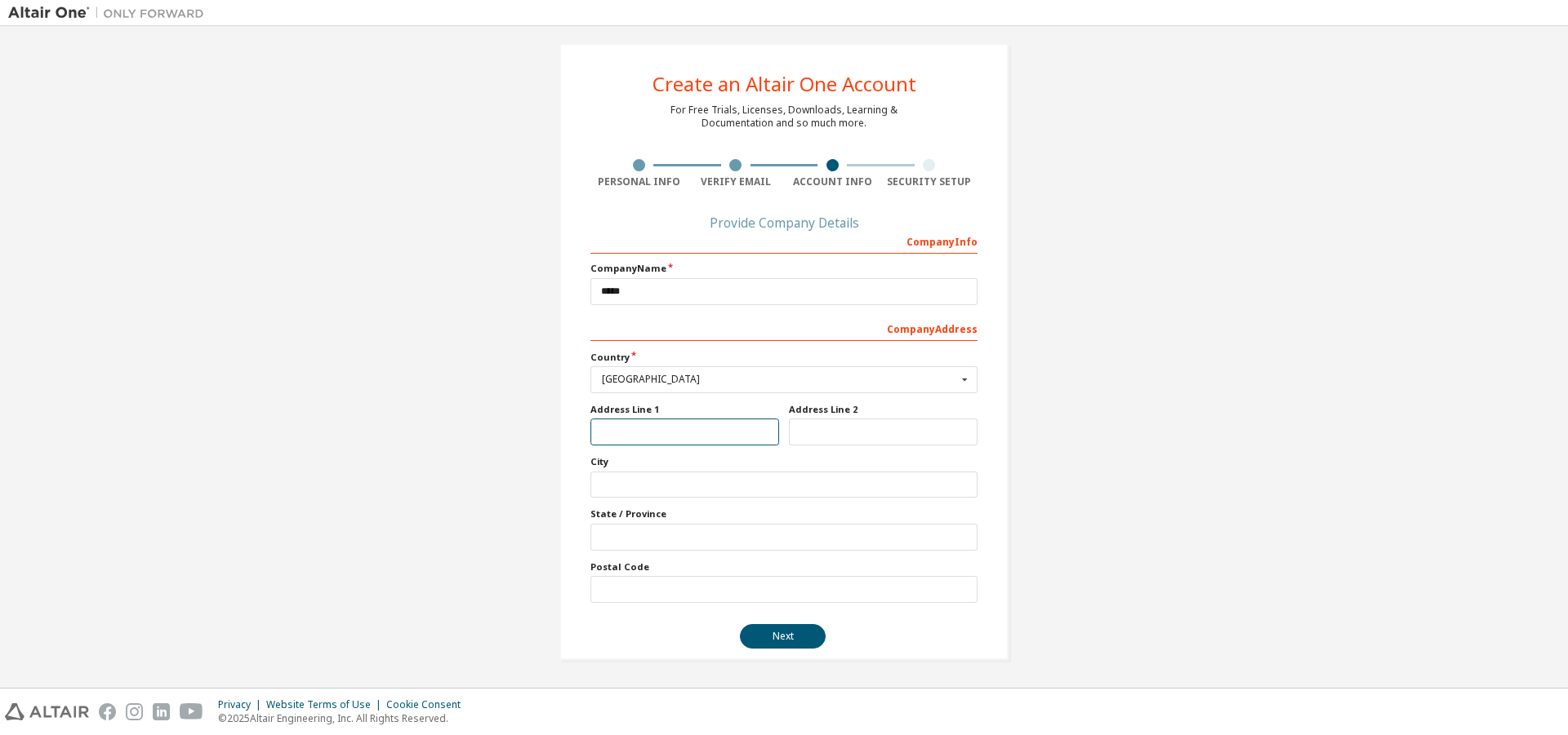
click at [662, 427] on input "text" at bounding box center [685, 432] width 188 height 27
click at [782, 639] on button "Next" at bounding box center [783, 636] width 85 height 24
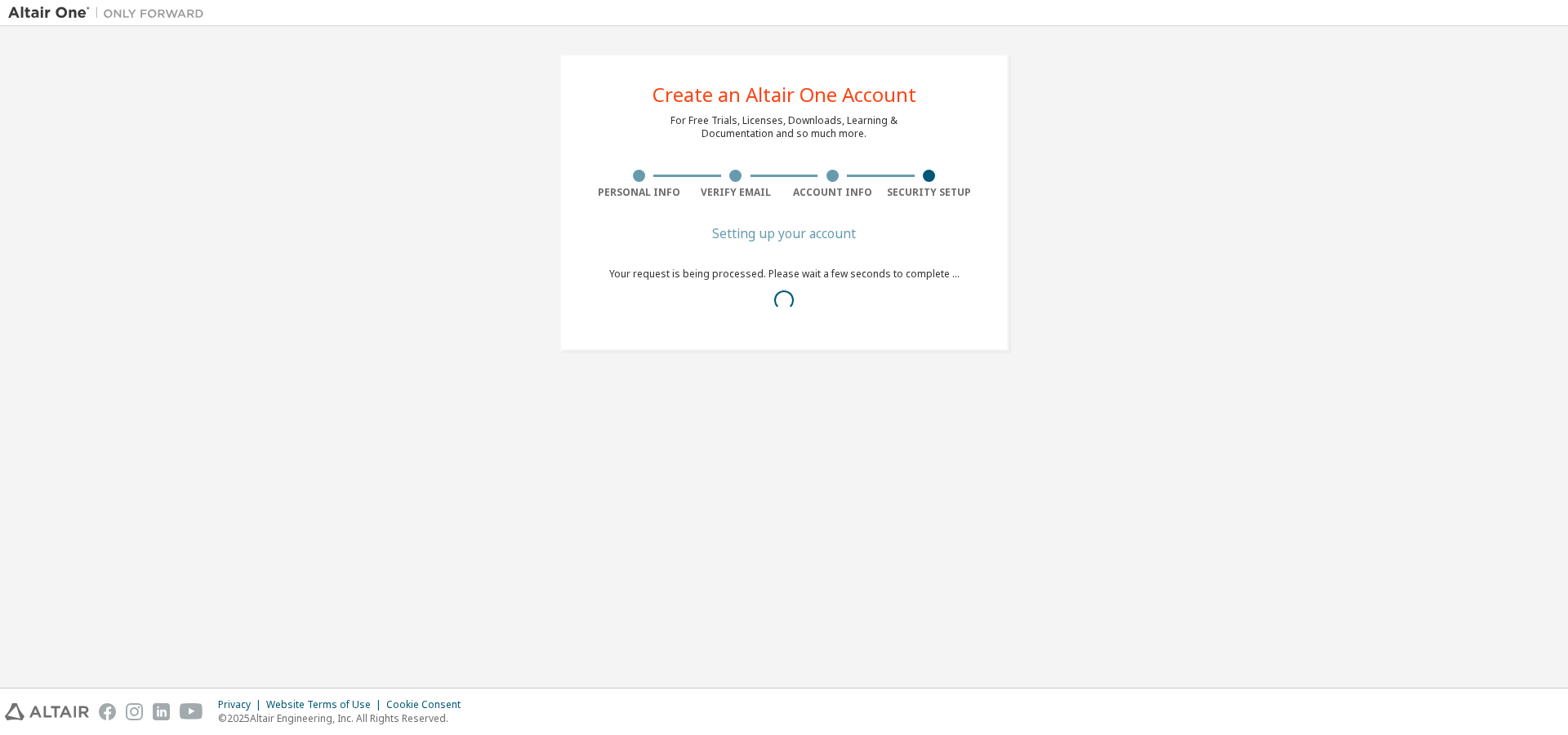
scroll to position [0, 0]
